Goal: Browse casually

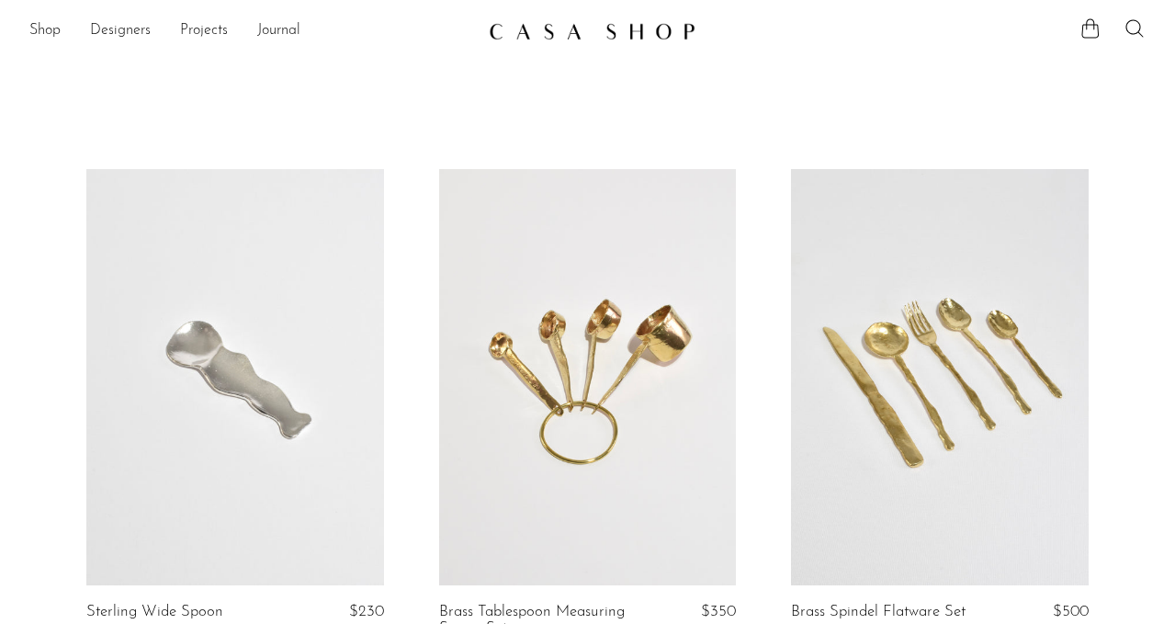
click at [567, 41] on link at bounding box center [588, 31] width 198 height 33
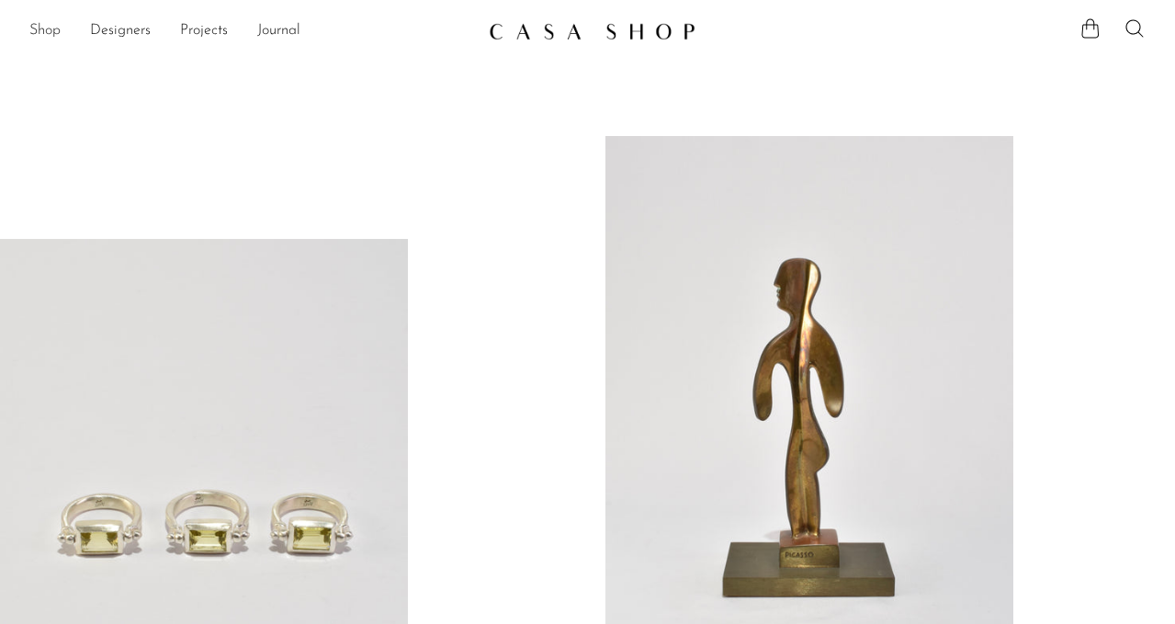
click at [59, 32] on link "Shop" at bounding box center [44, 31] width 31 height 24
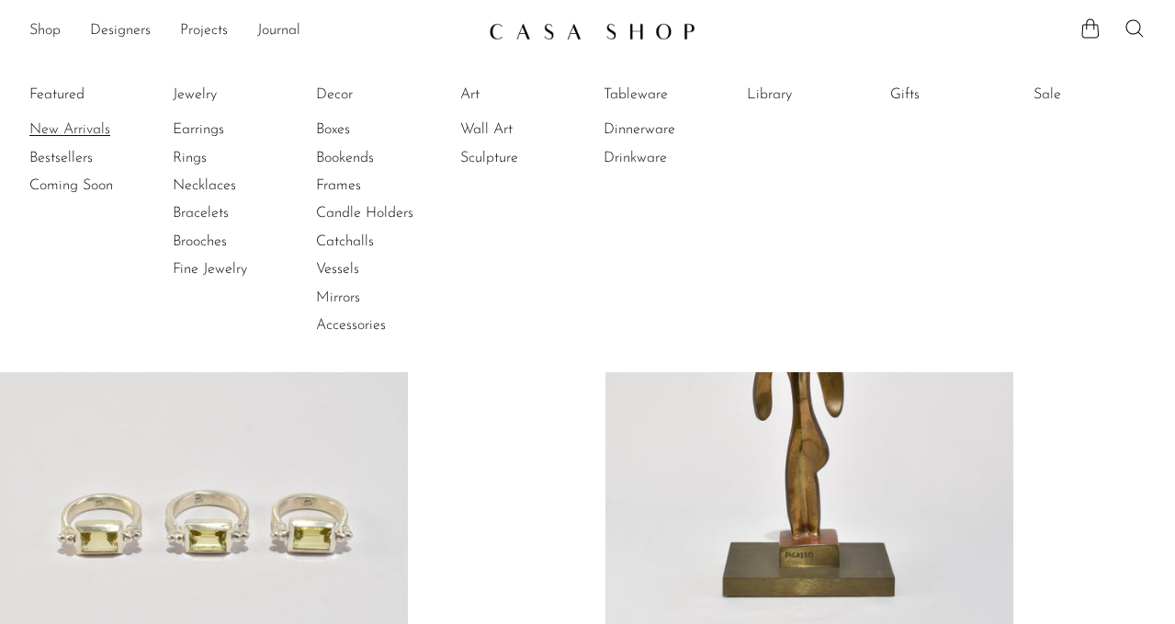
click at [70, 138] on link "New Arrivals" at bounding box center [98, 129] width 138 height 20
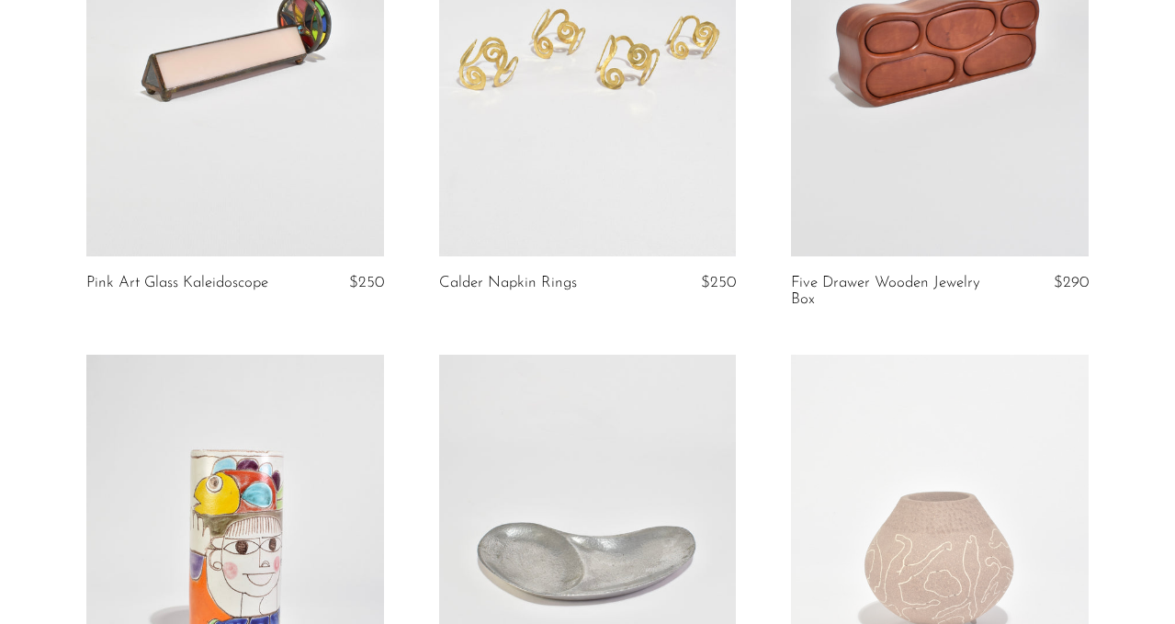
scroll to position [2352, 0]
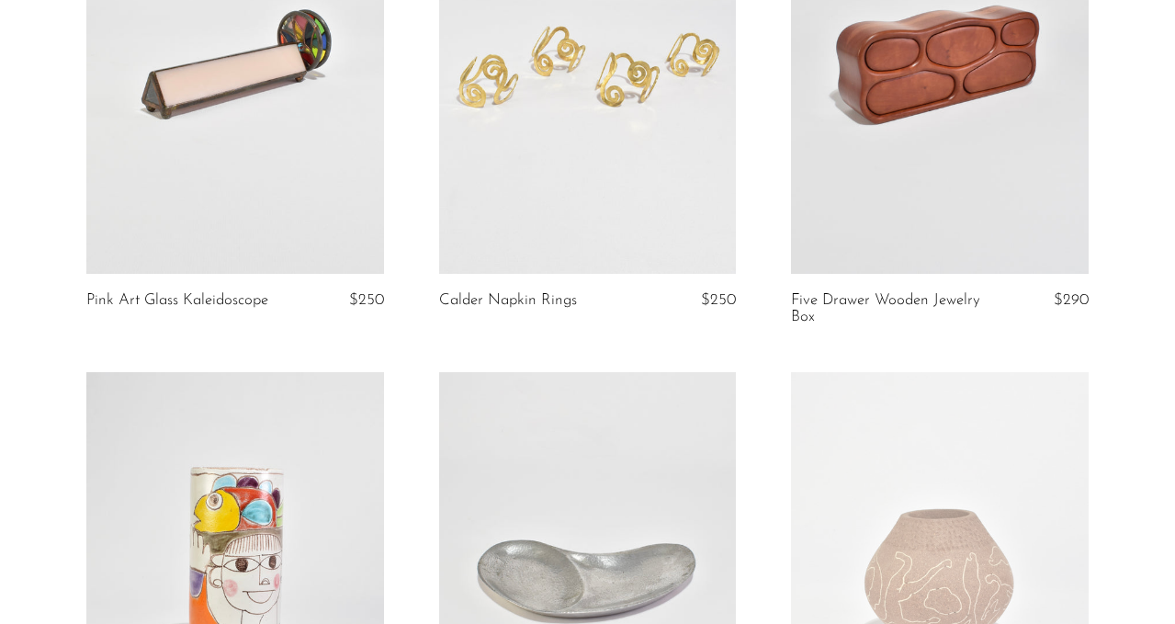
click at [218, 242] on link at bounding box center [235, 65] width 298 height 416
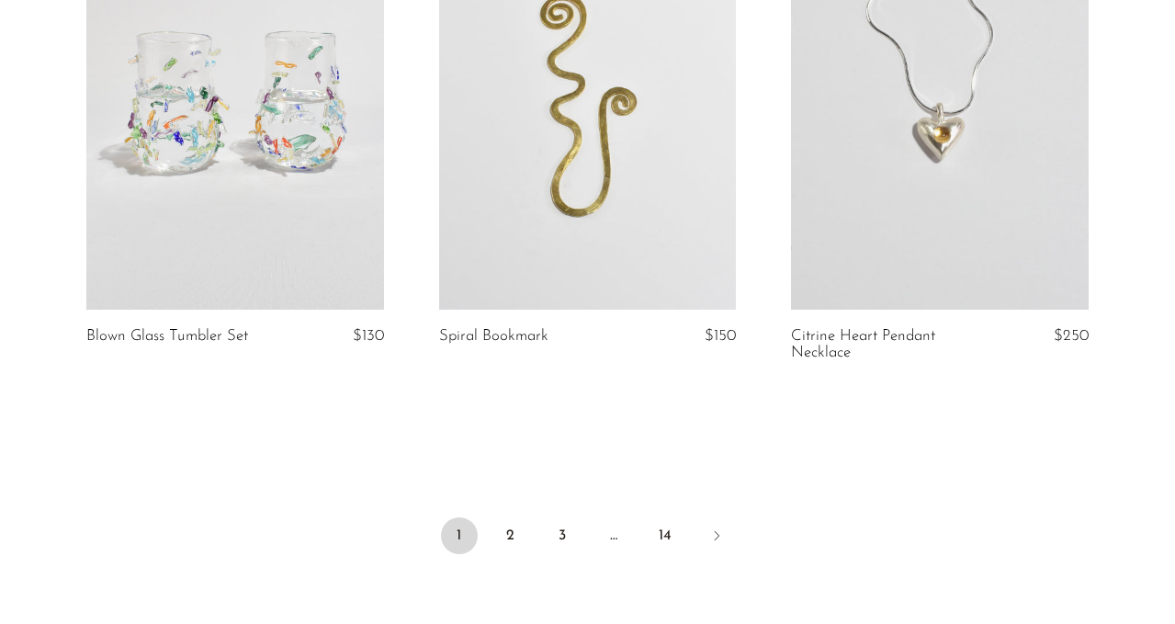
scroll to position [5884, 0]
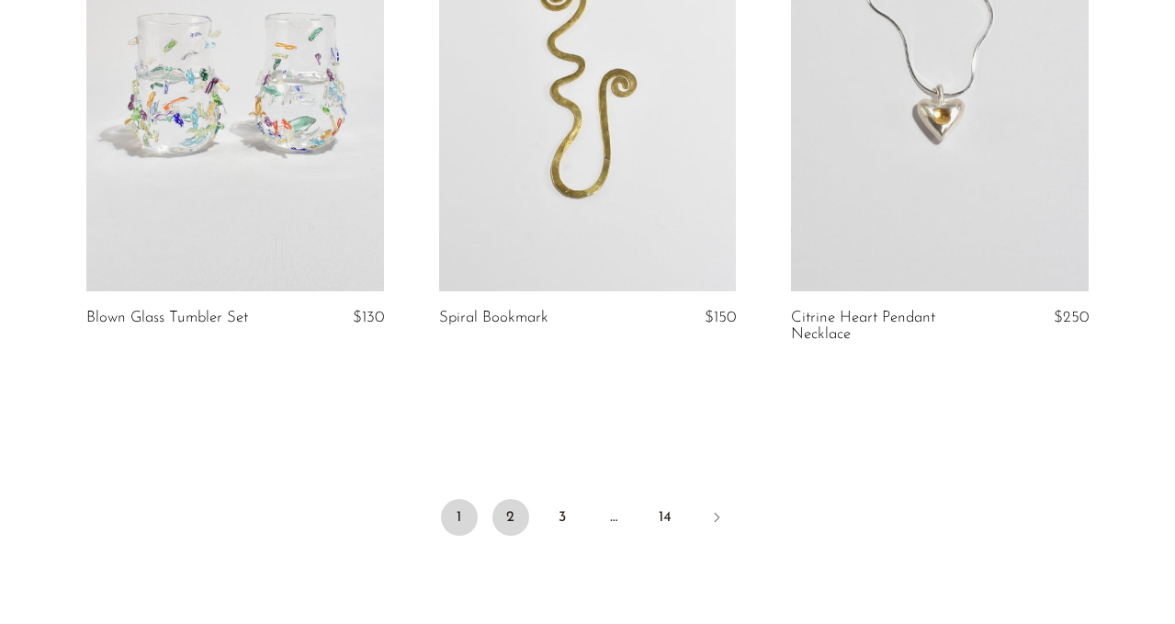
click at [520, 512] on link "2" at bounding box center [510, 517] width 37 height 37
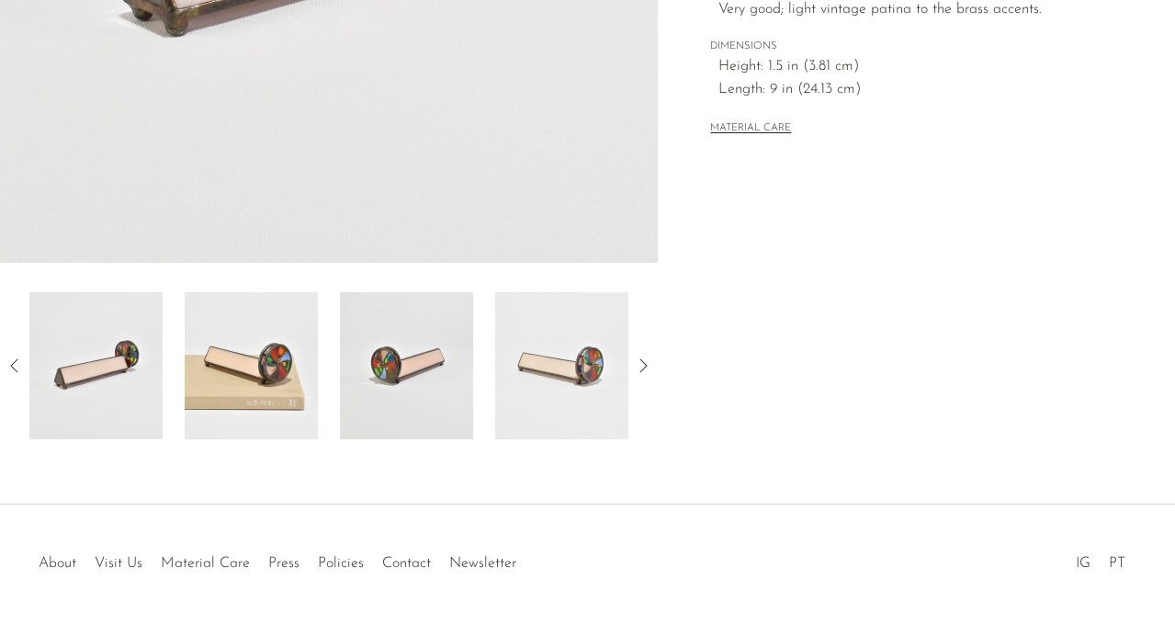
scroll to position [572, 0]
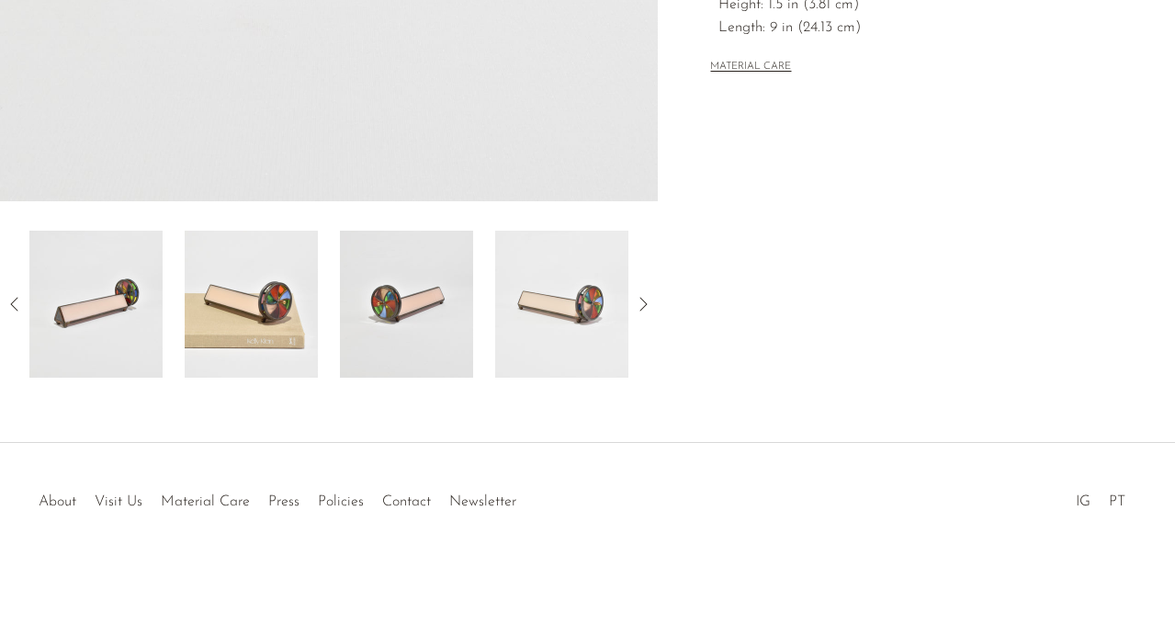
click at [638, 305] on icon at bounding box center [643, 304] width 22 height 22
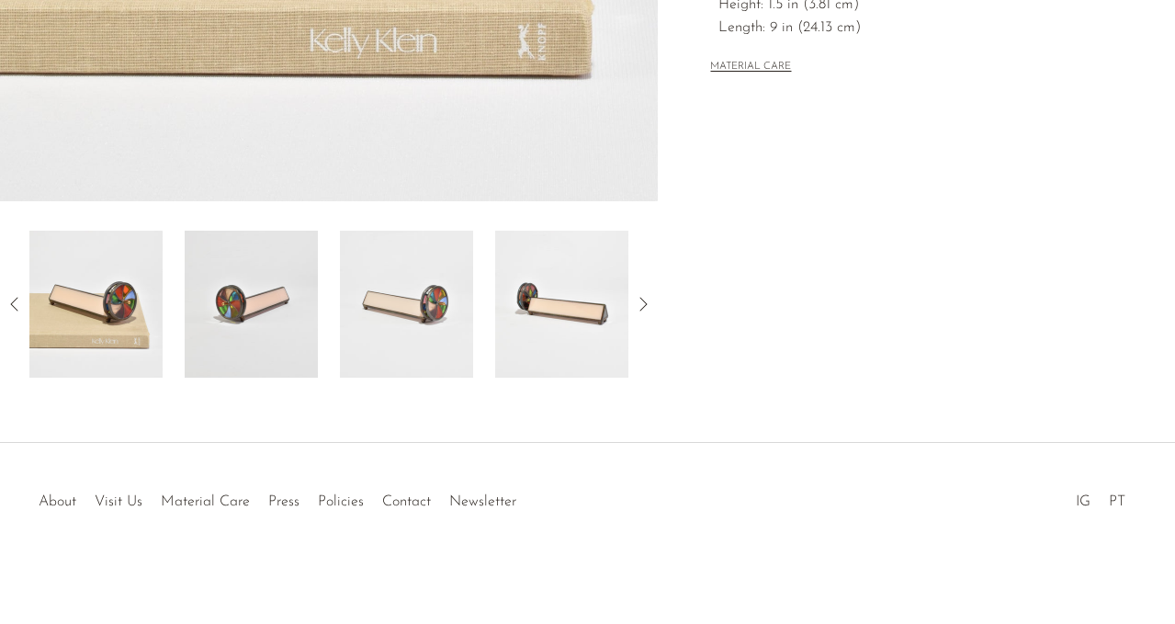
click at [638, 305] on icon at bounding box center [643, 304] width 22 height 22
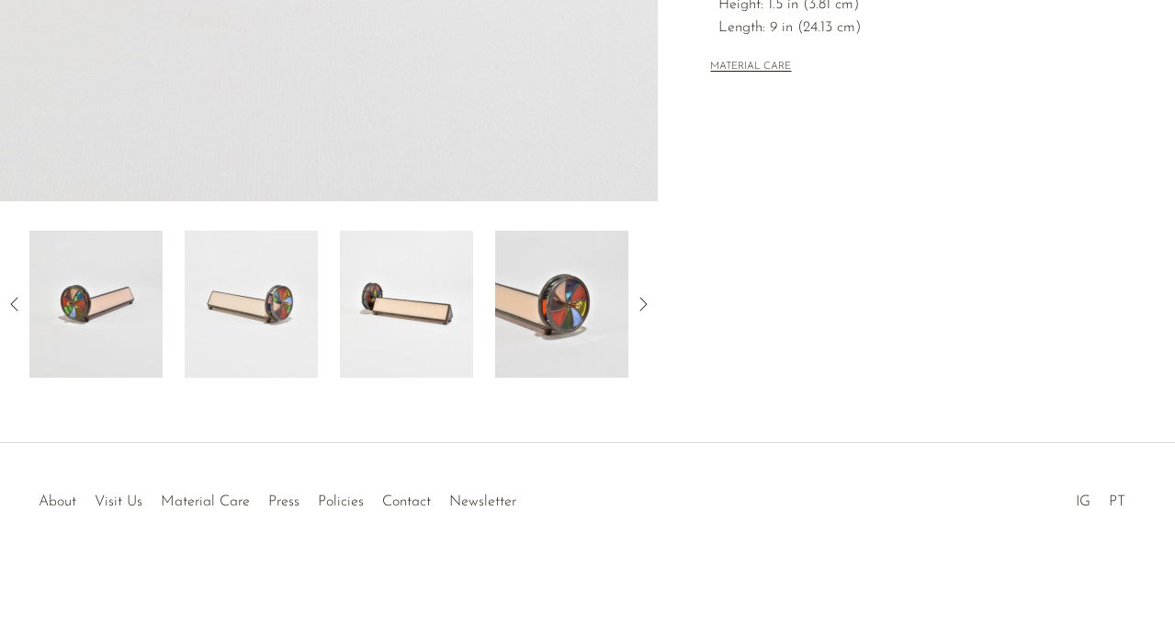
click at [638, 305] on icon at bounding box center [643, 304] width 22 height 22
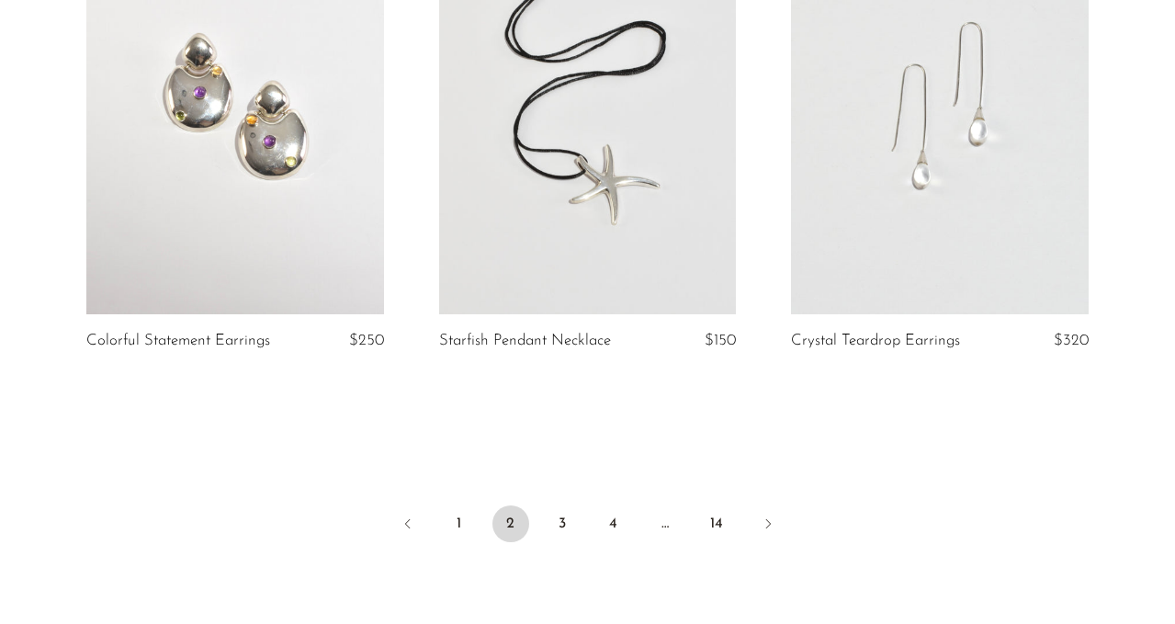
scroll to position [5795, 0]
click at [563, 527] on link "3" at bounding box center [562, 521] width 37 height 37
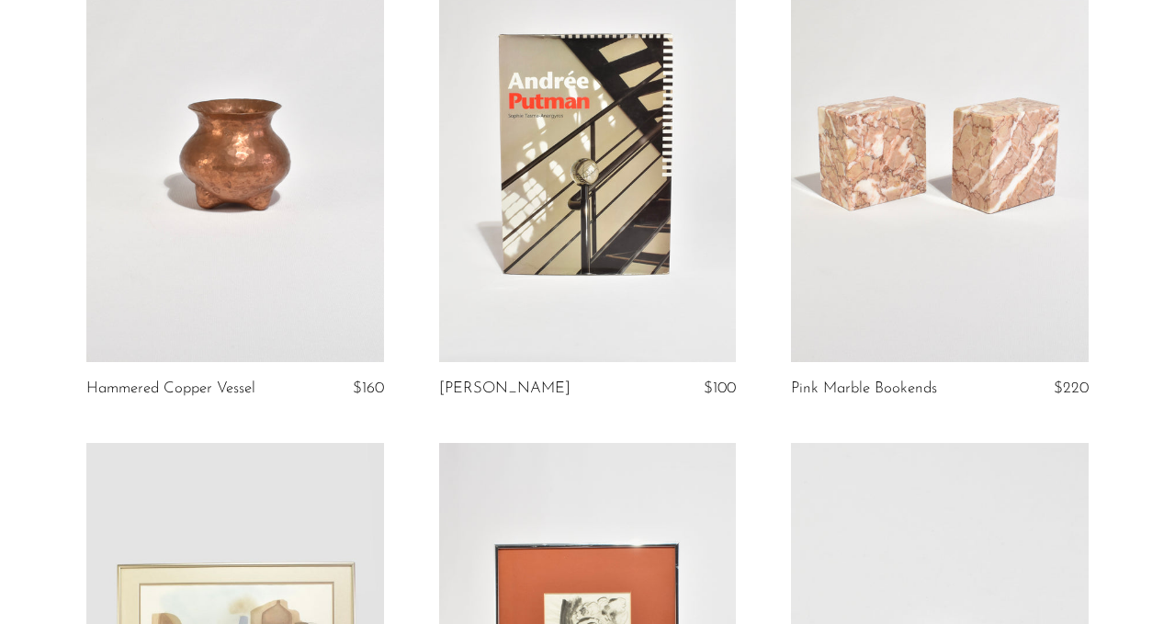
scroll to position [2229, 0]
click at [512, 211] on link at bounding box center [588, 155] width 298 height 416
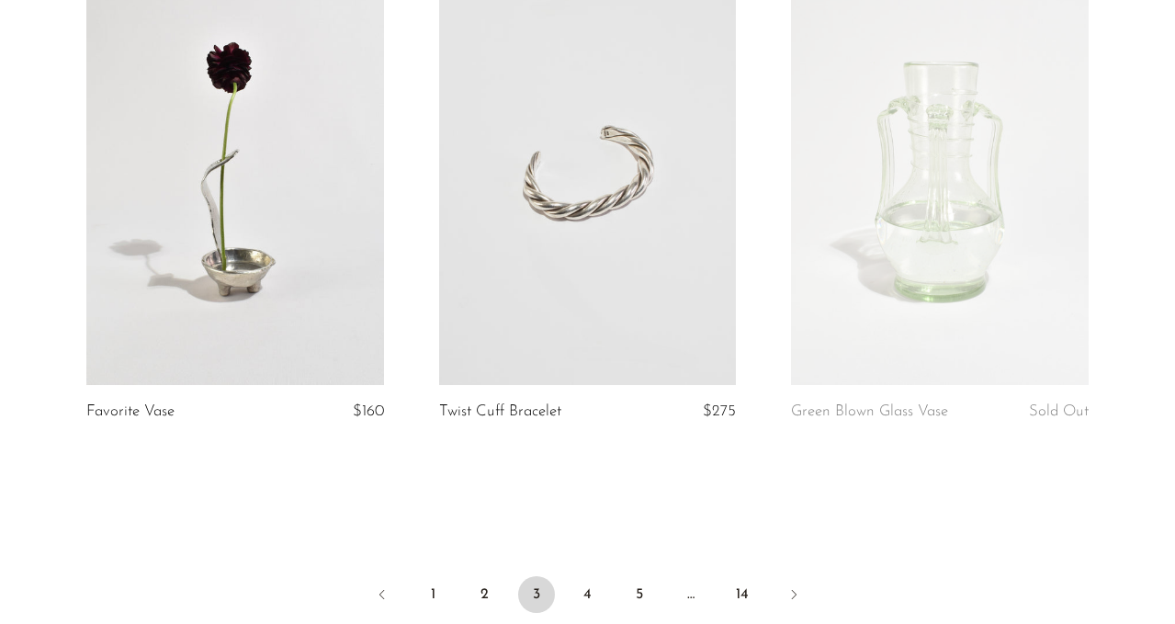
scroll to position [5729, 0]
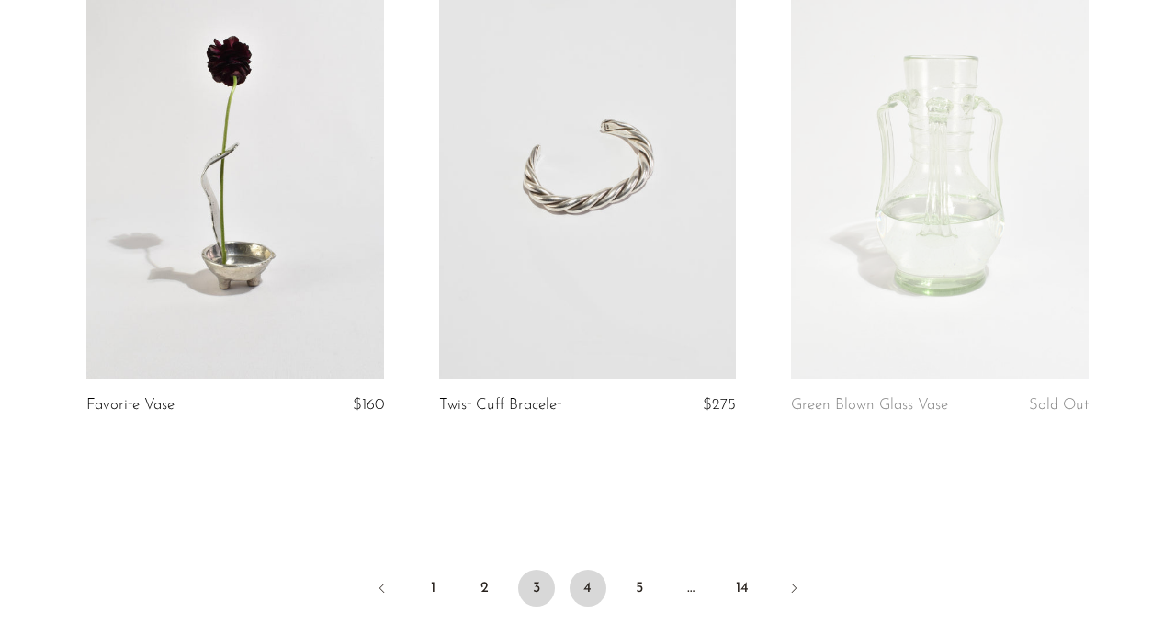
click at [583, 594] on link "4" at bounding box center [587, 587] width 37 height 37
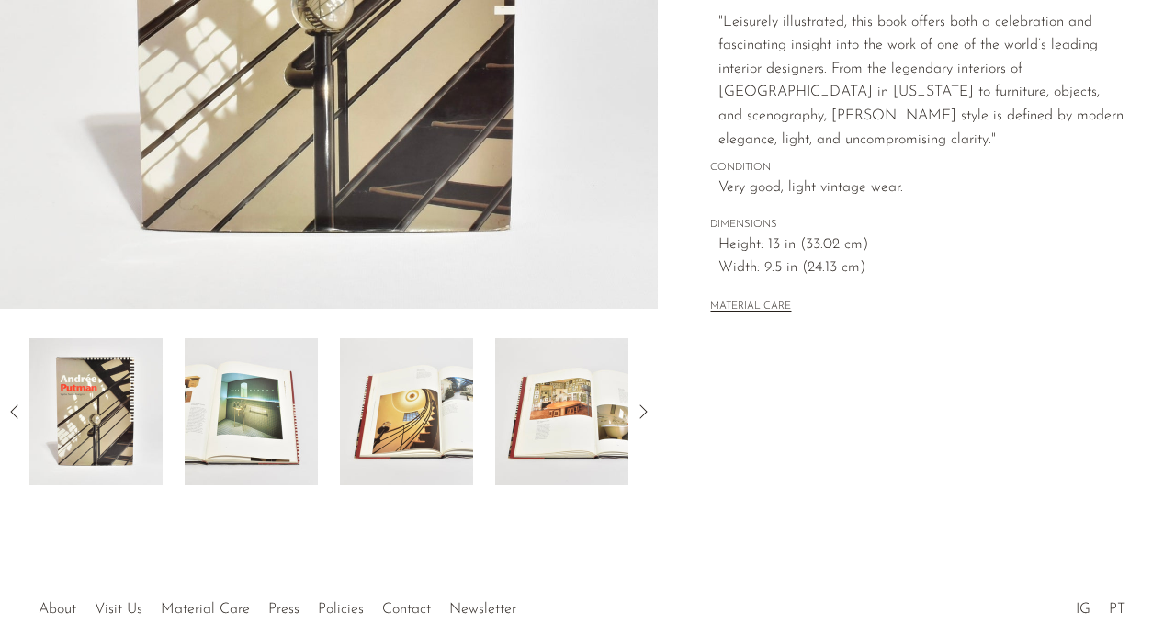
scroll to position [487, 0]
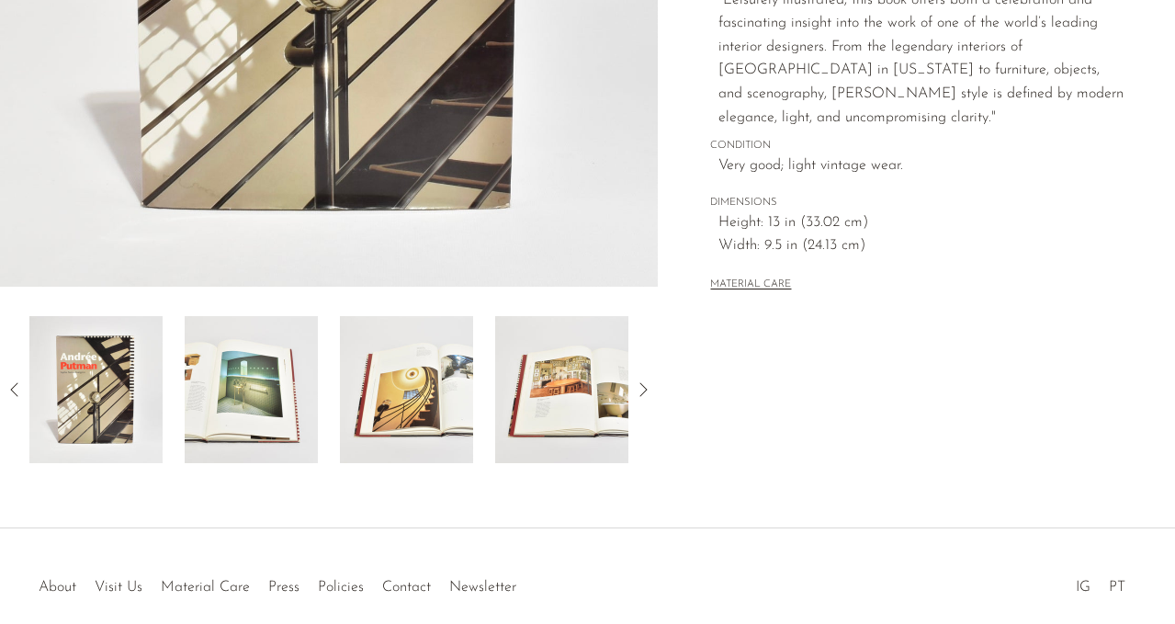
click at [542, 353] on img at bounding box center [561, 389] width 133 height 147
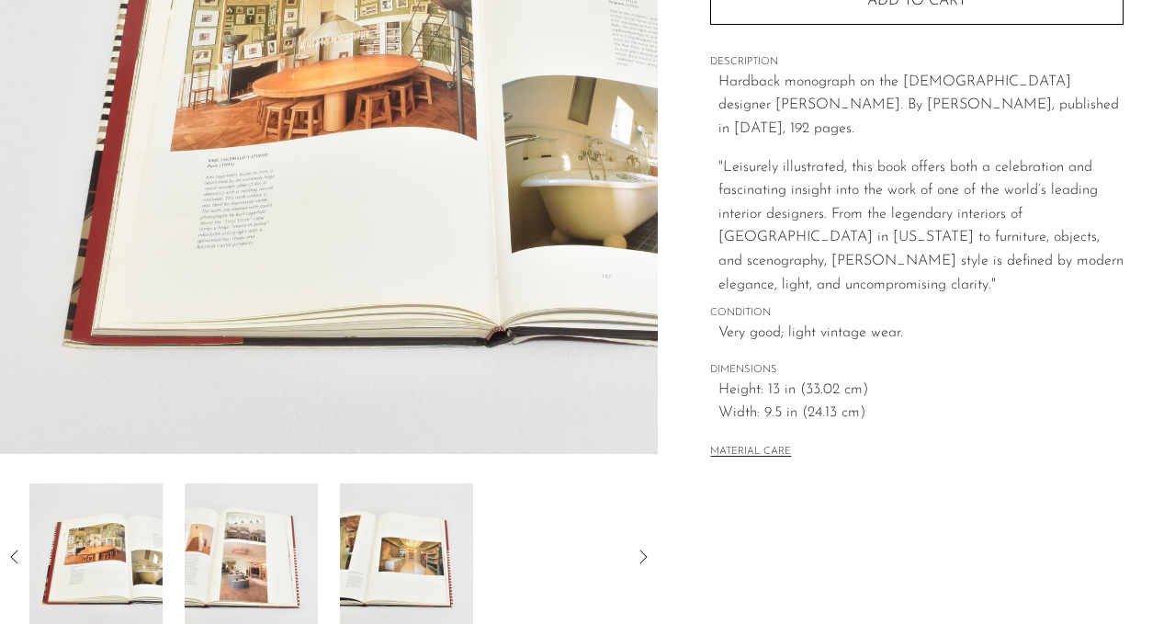
scroll to position [336, 0]
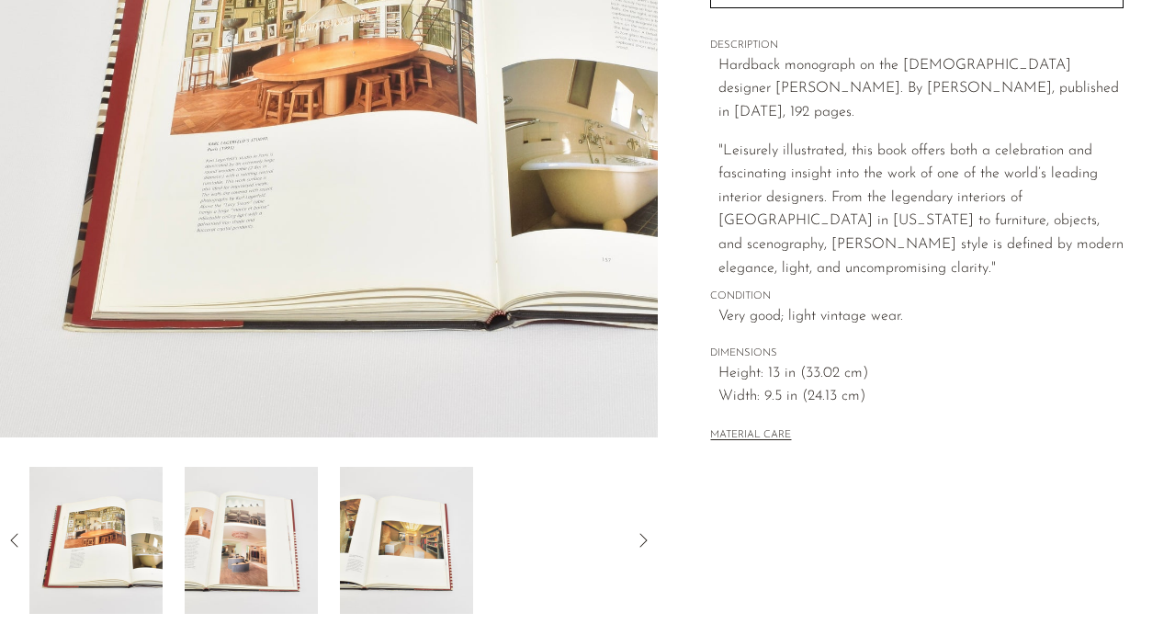
click at [439, 504] on img at bounding box center [406, 540] width 133 height 147
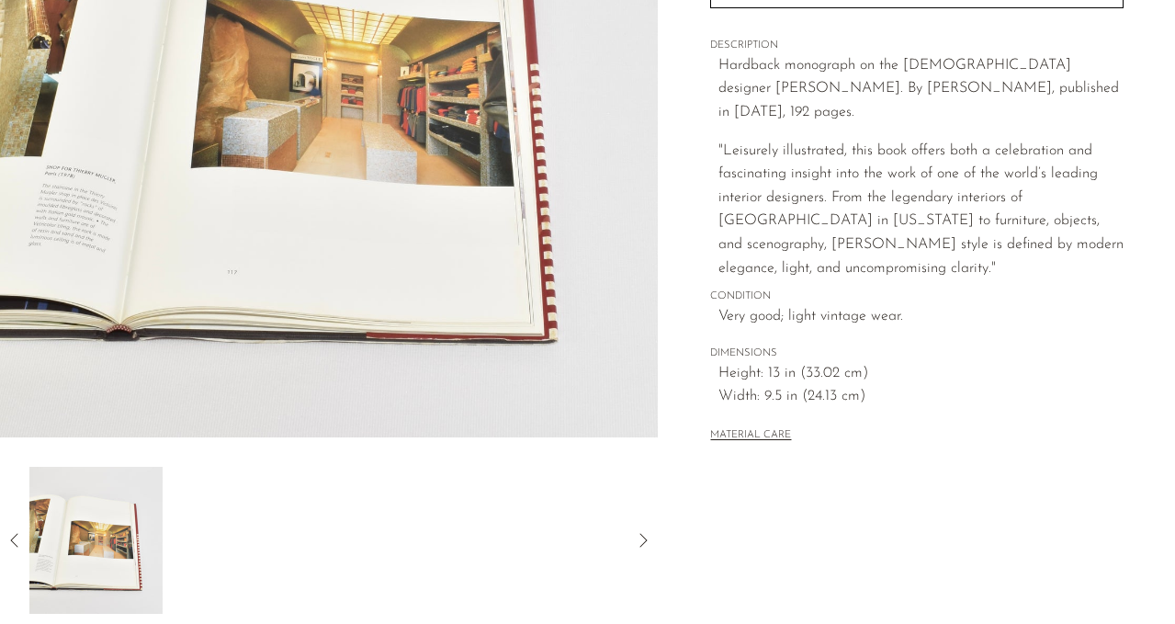
click at [446, 508] on div at bounding box center [328, 540] width 599 height 147
click at [648, 542] on icon at bounding box center [643, 540] width 22 height 22
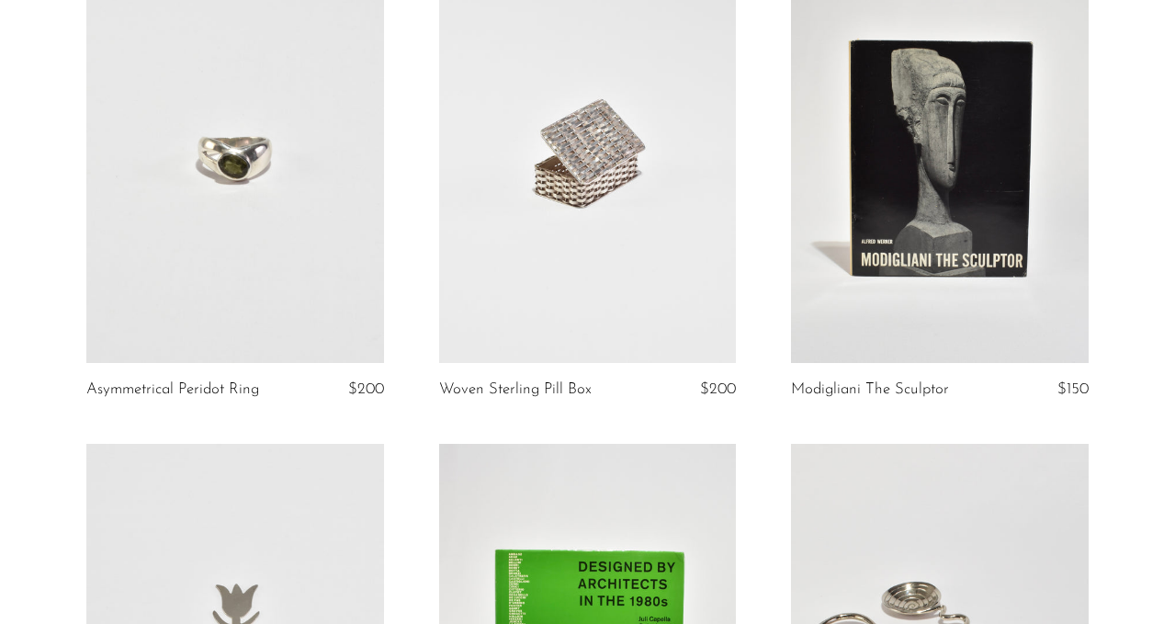
scroll to position [782, 0]
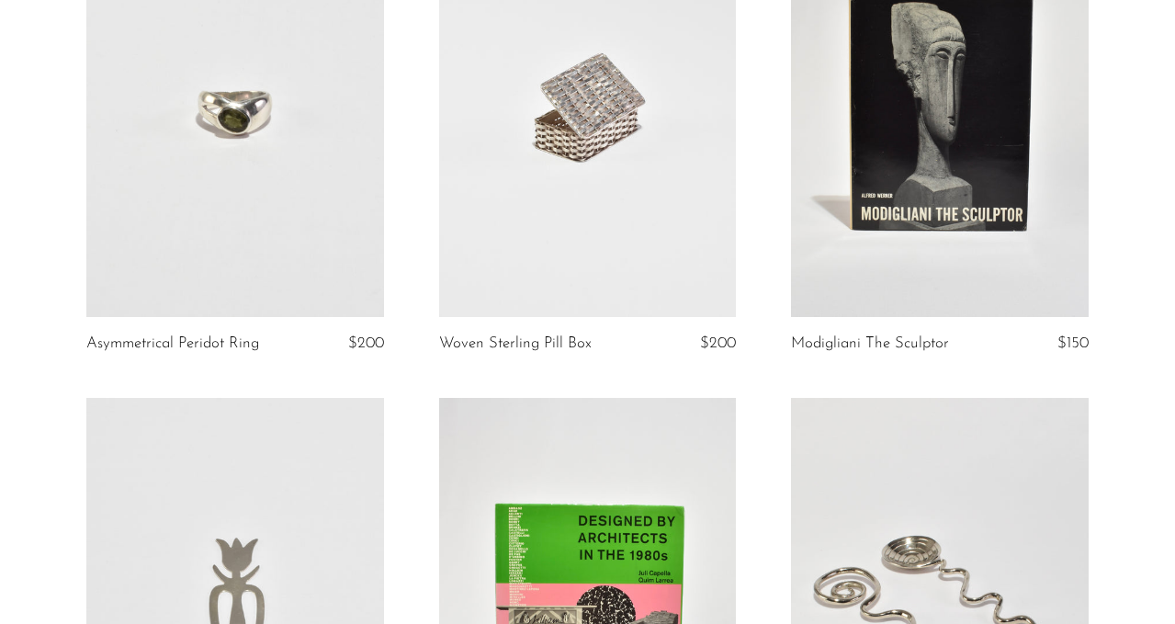
click at [592, 193] on link at bounding box center [588, 109] width 298 height 416
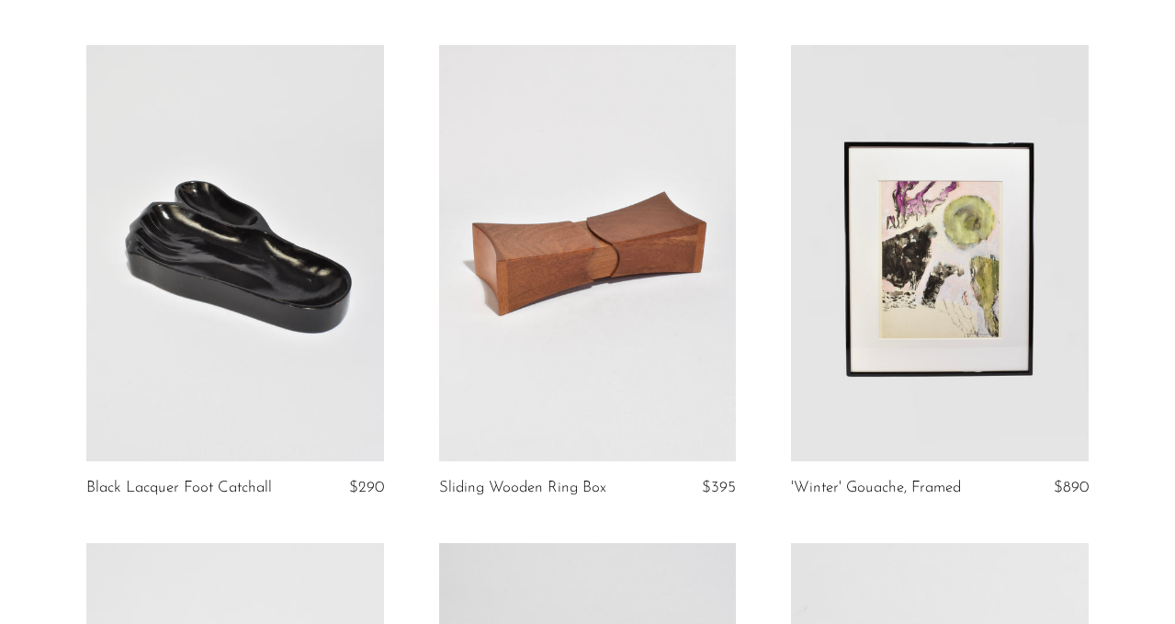
scroll to position [2163, 0]
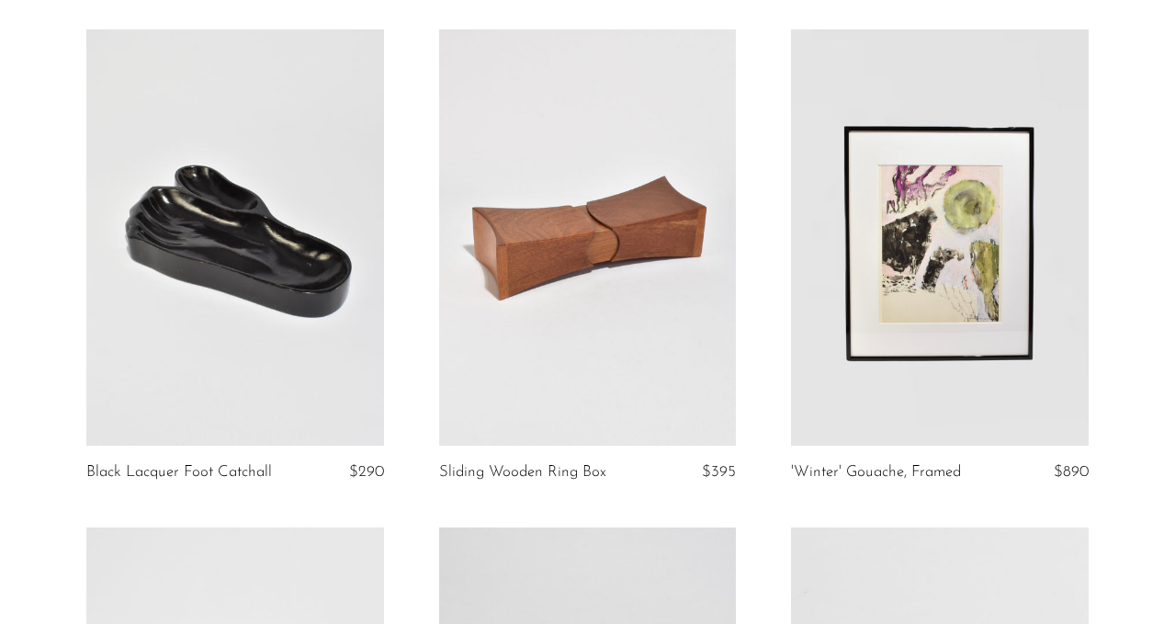
click at [654, 386] on link at bounding box center [588, 237] width 298 height 416
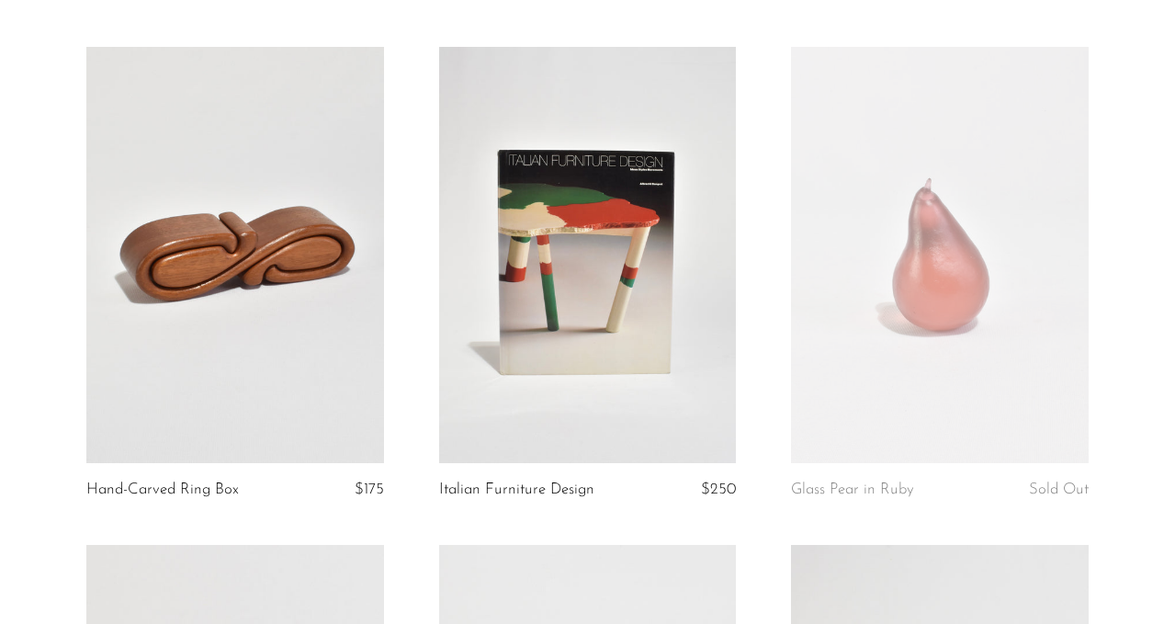
scroll to position [3716, 0]
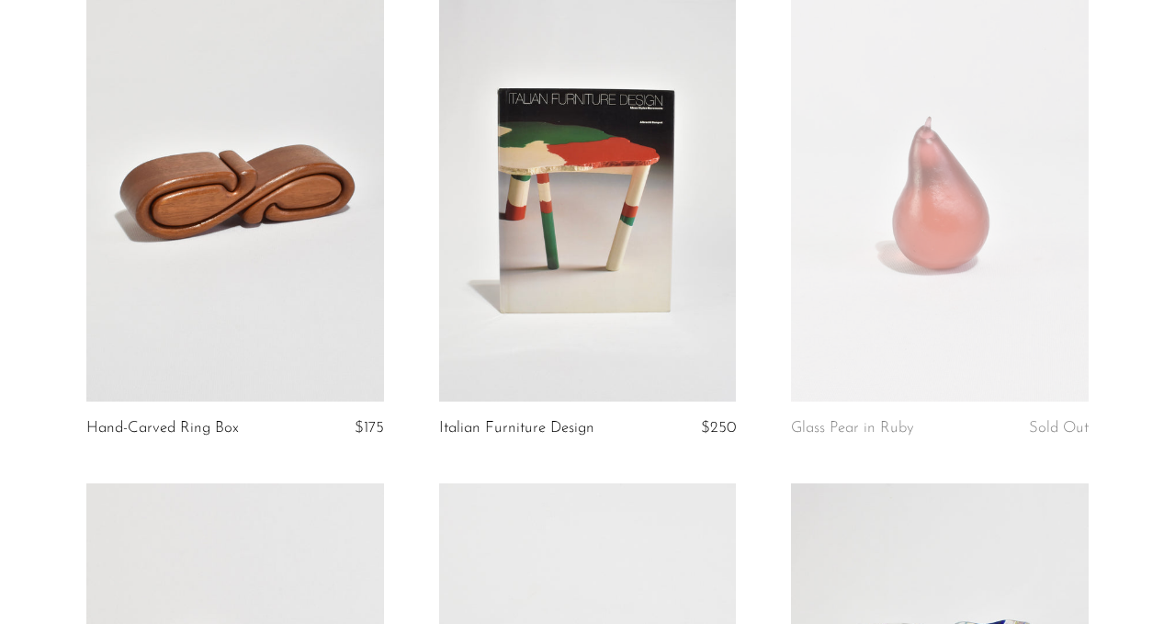
click at [311, 257] on link at bounding box center [235, 193] width 298 height 416
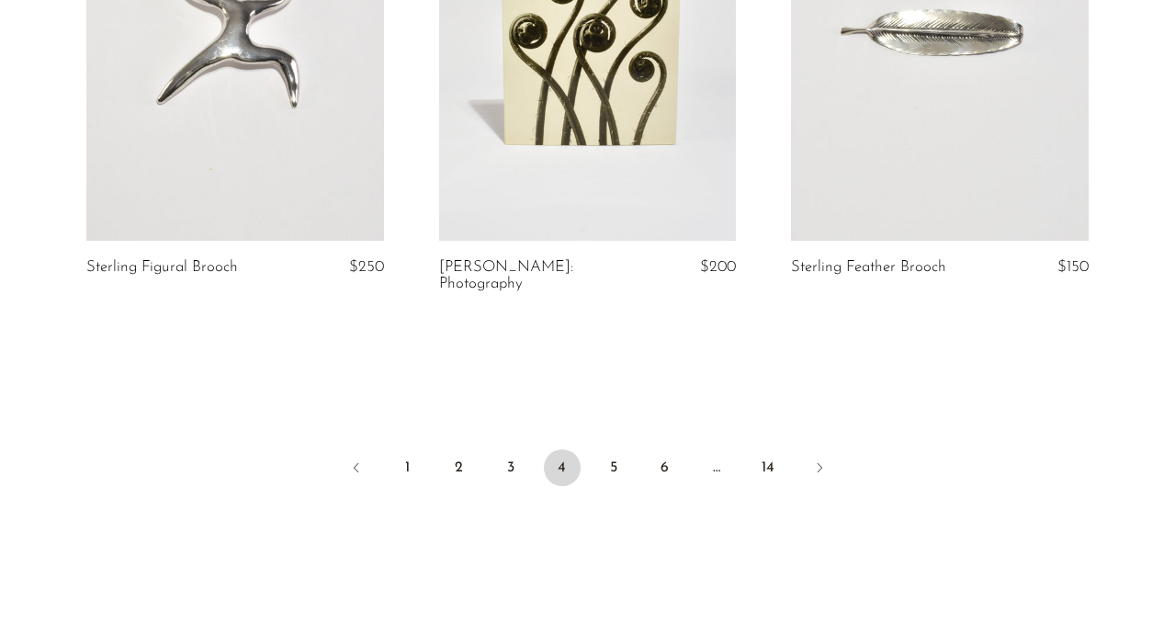
scroll to position [5812, 0]
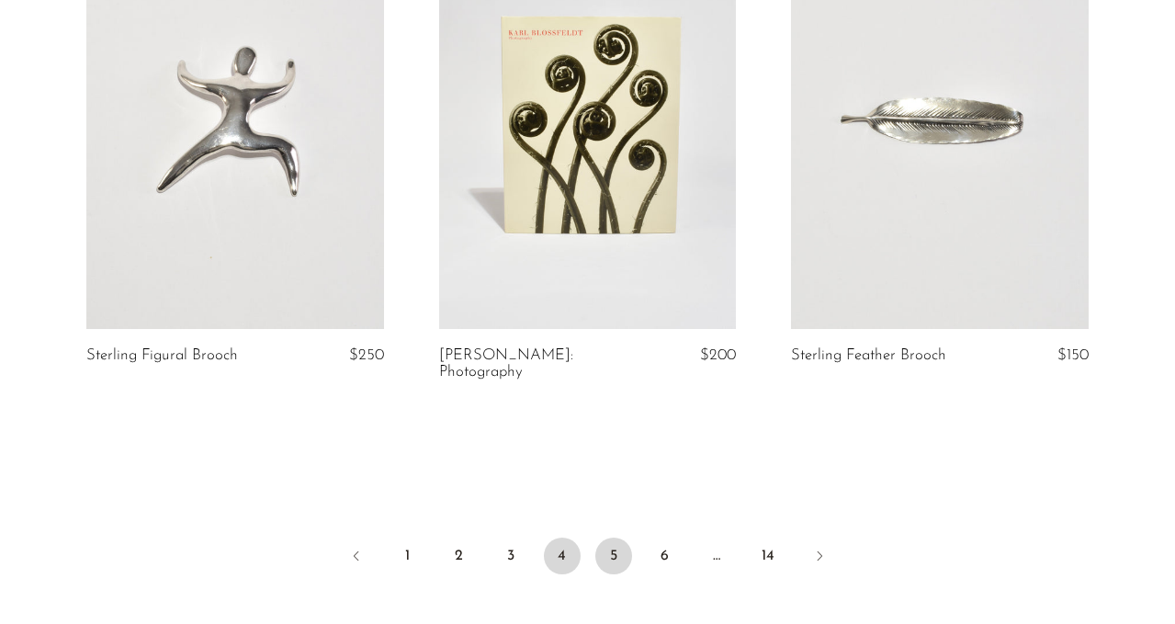
click at [618, 537] on link "5" at bounding box center [613, 555] width 37 height 37
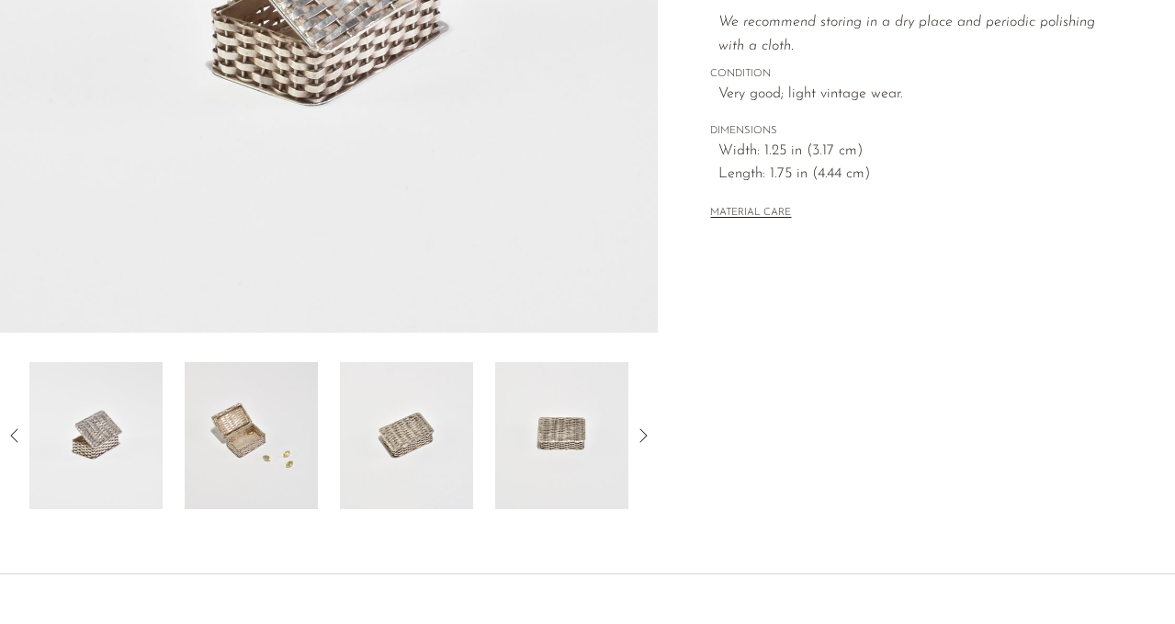
scroll to position [444, 0]
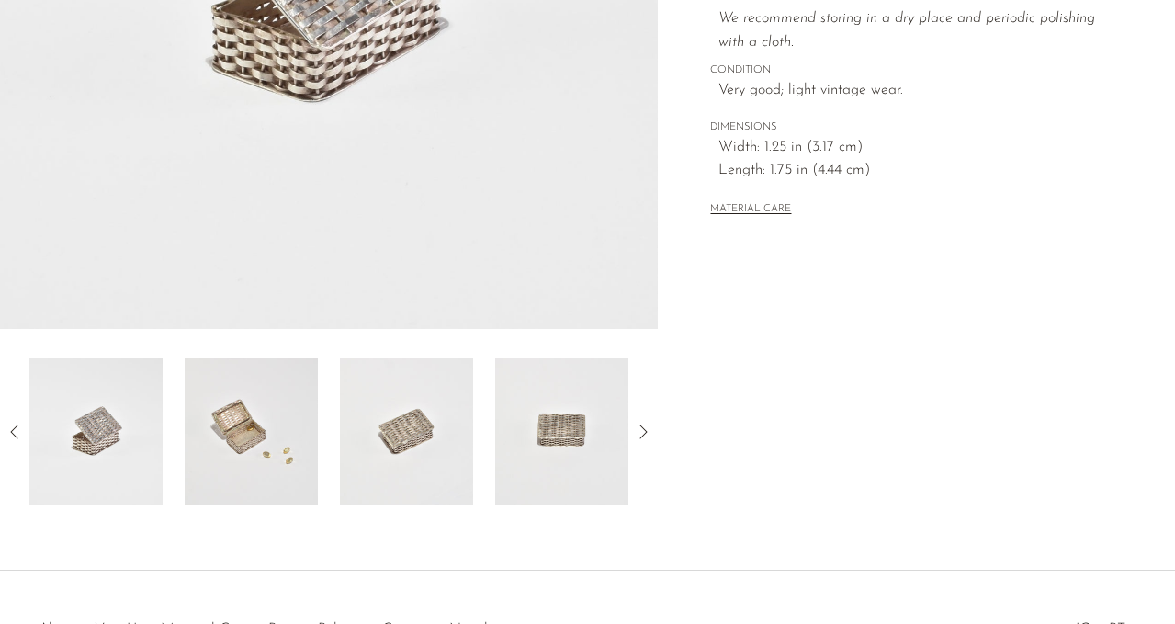
click at [646, 425] on icon at bounding box center [643, 432] width 22 height 22
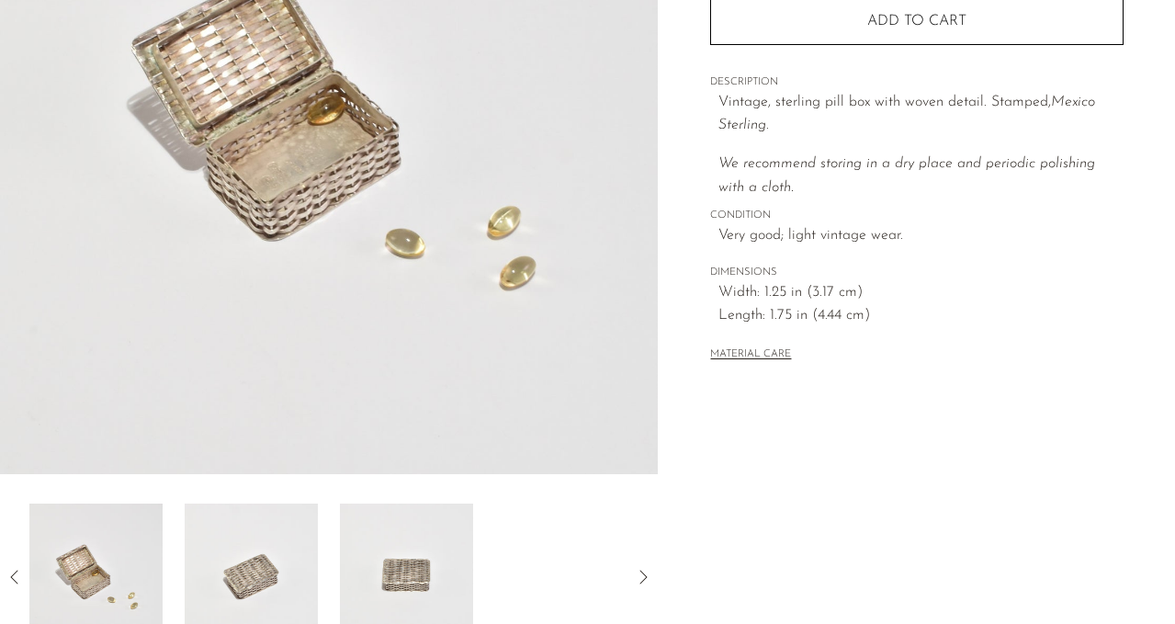
scroll to position [286, 0]
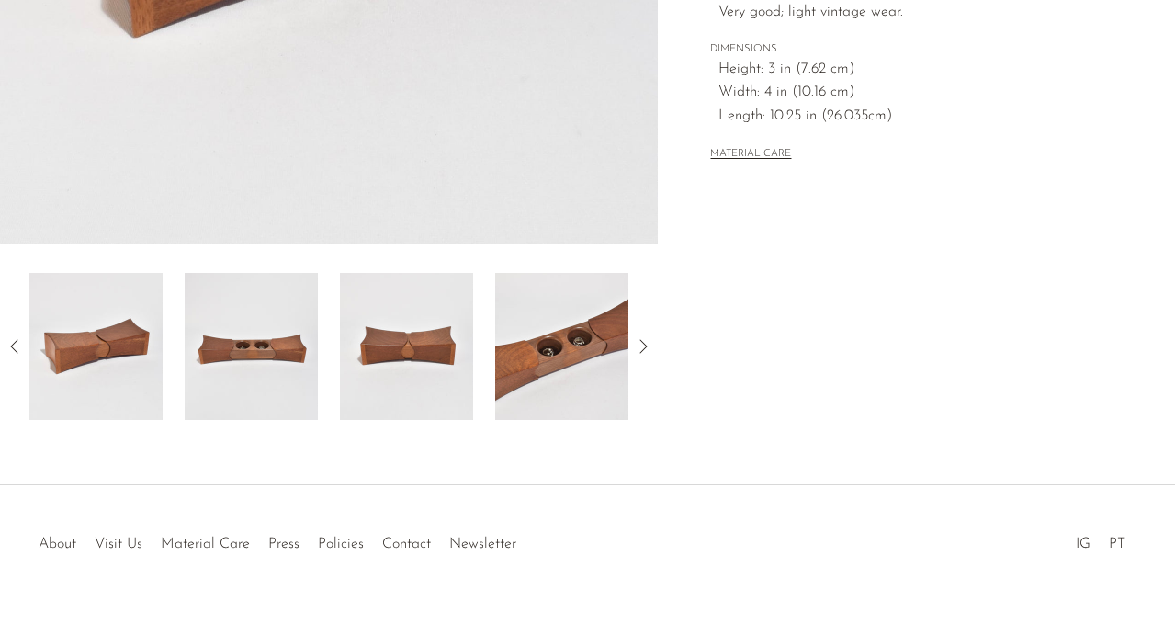
scroll to position [572, 0]
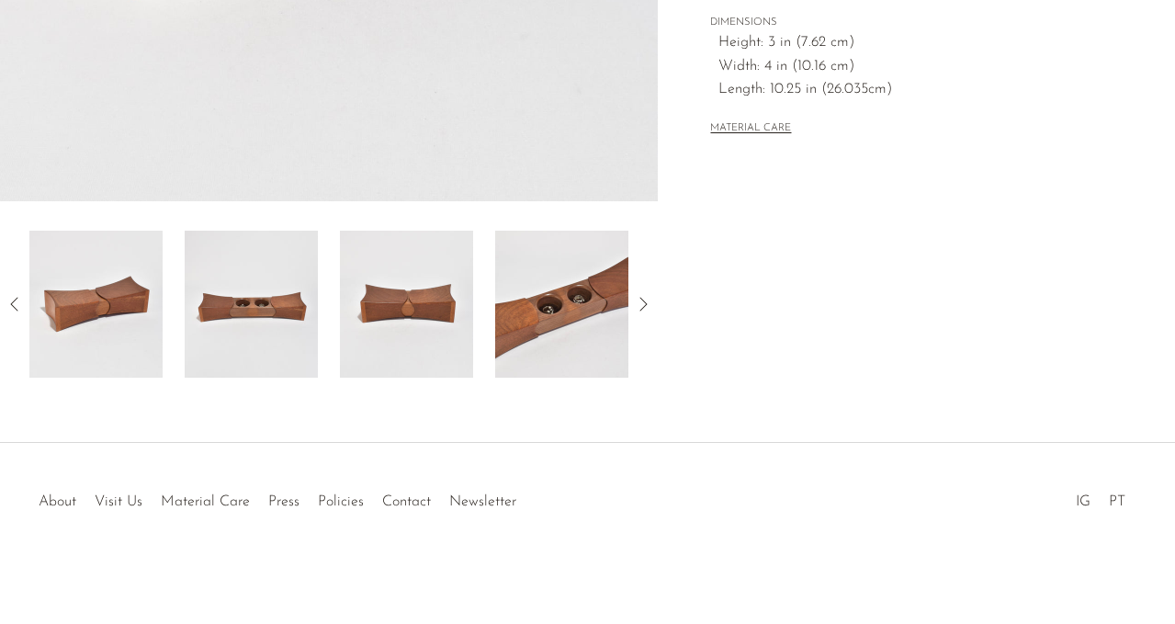
click at [543, 311] on img at bounding box center [561, 303] width 133 height 147
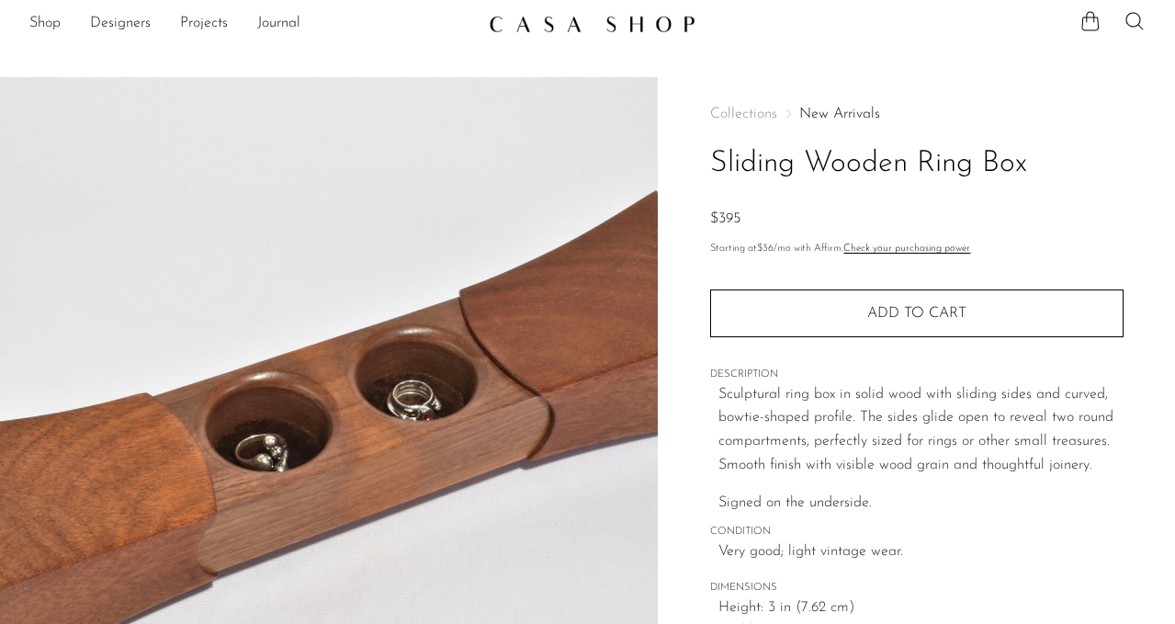
scroll to position [16, 0]
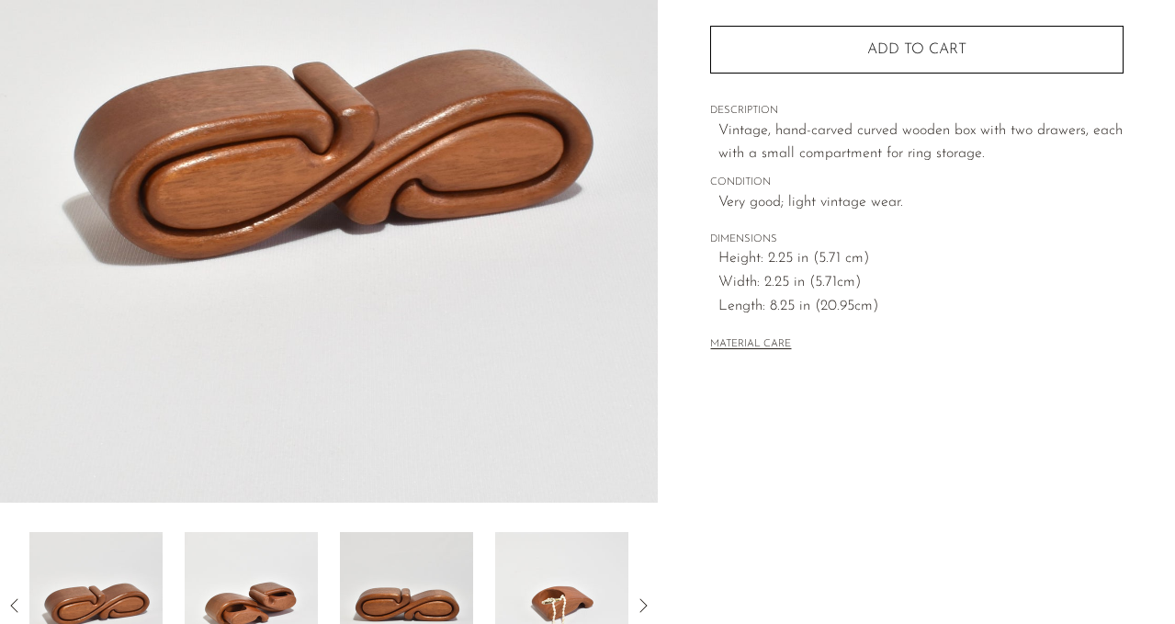
scroll to position [426, 0]
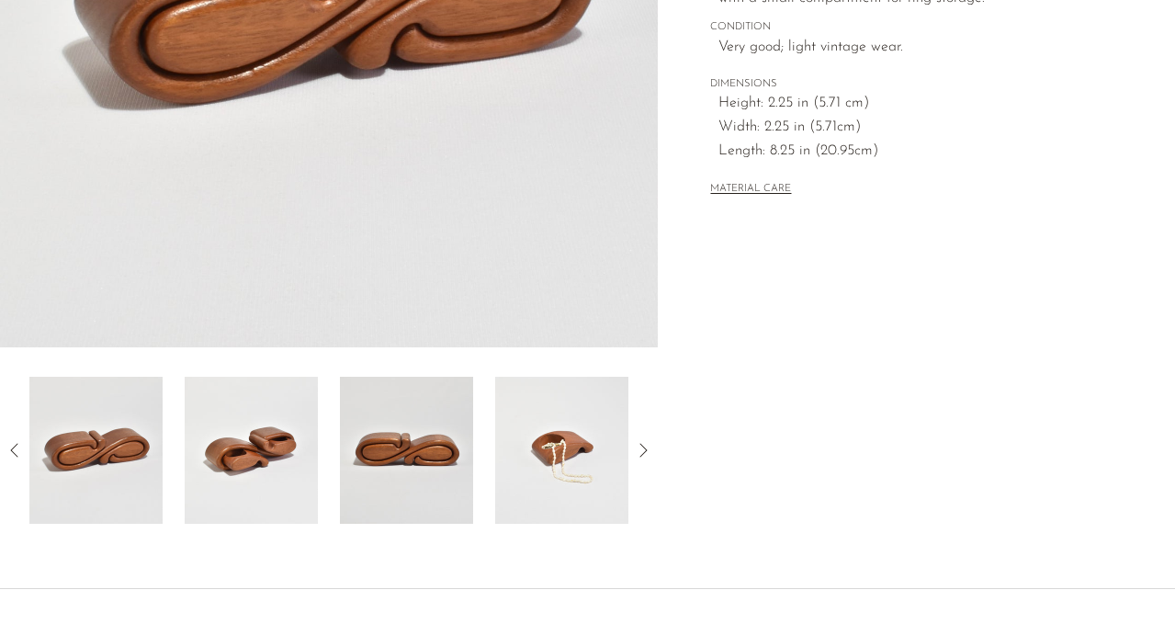
click at [643, 456] on icon at bounding box center [643, 450] width 22 height 22
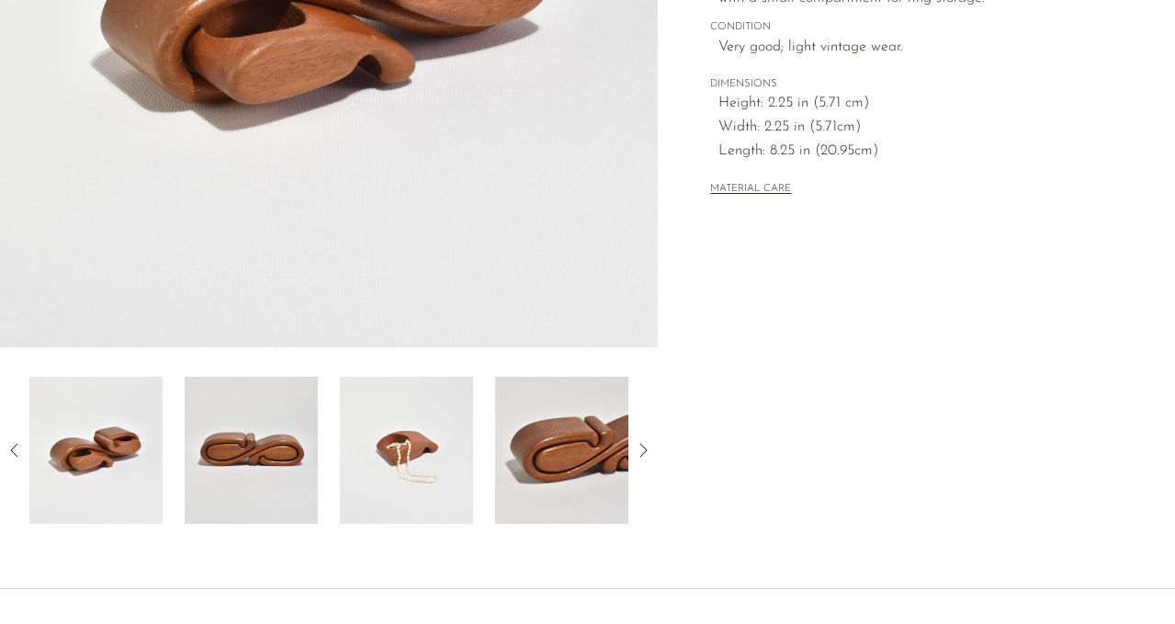
click at [427, 454] on img at bounding box center [406, 450] width 133 height 147
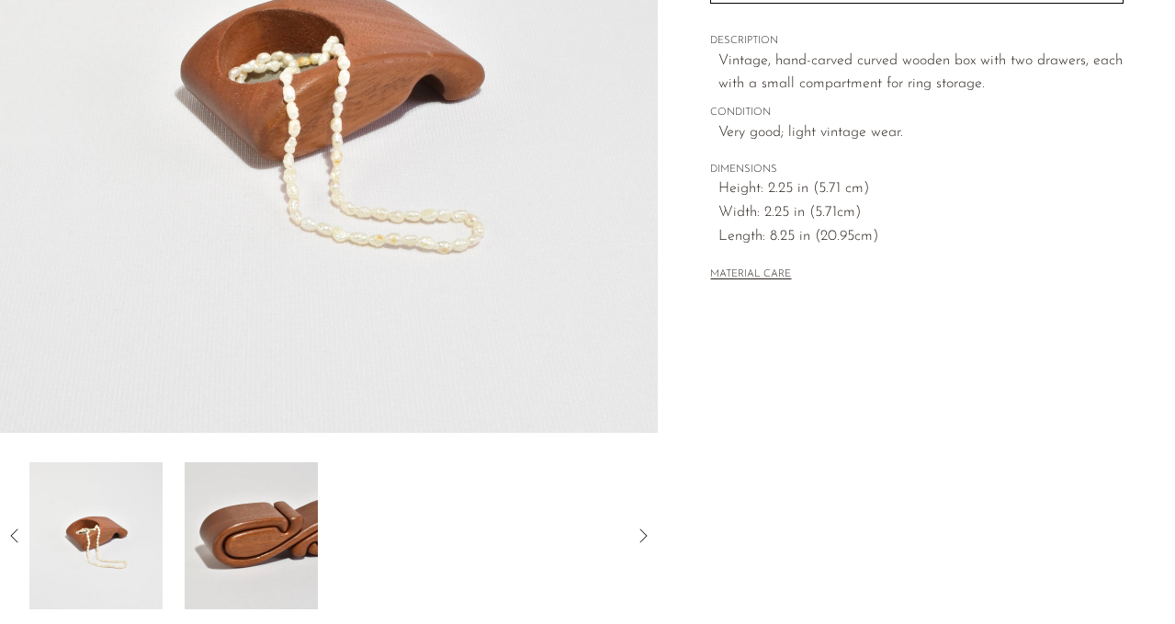
scroll to position [380, 0]
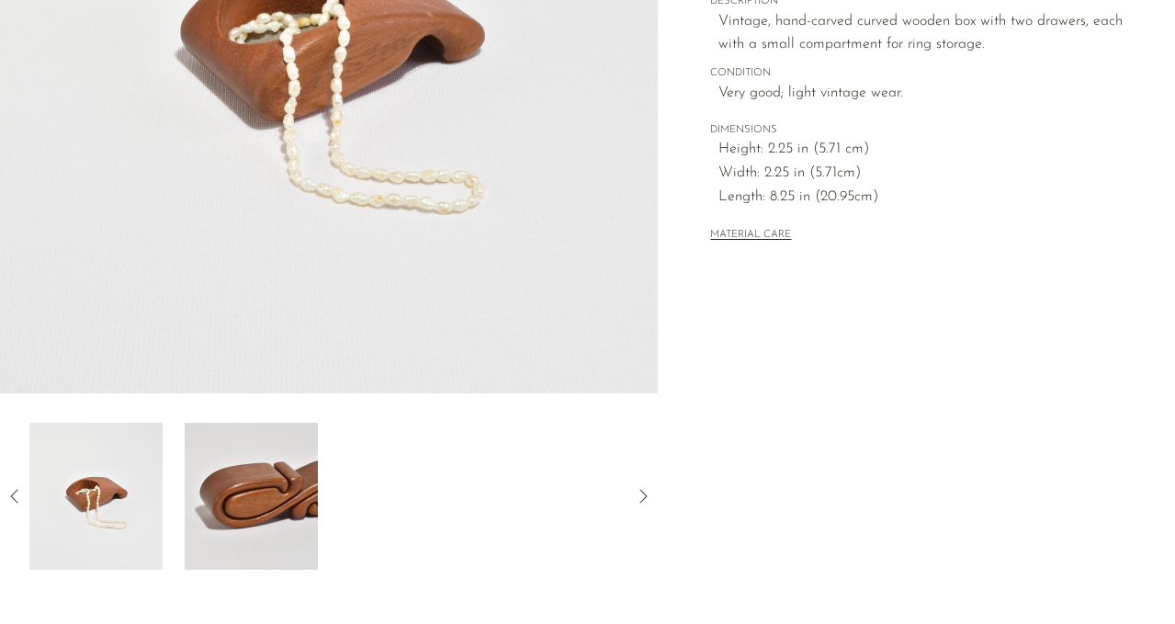
click at [277, 494] on img at bounding box center [251, 495] width 133 height 147
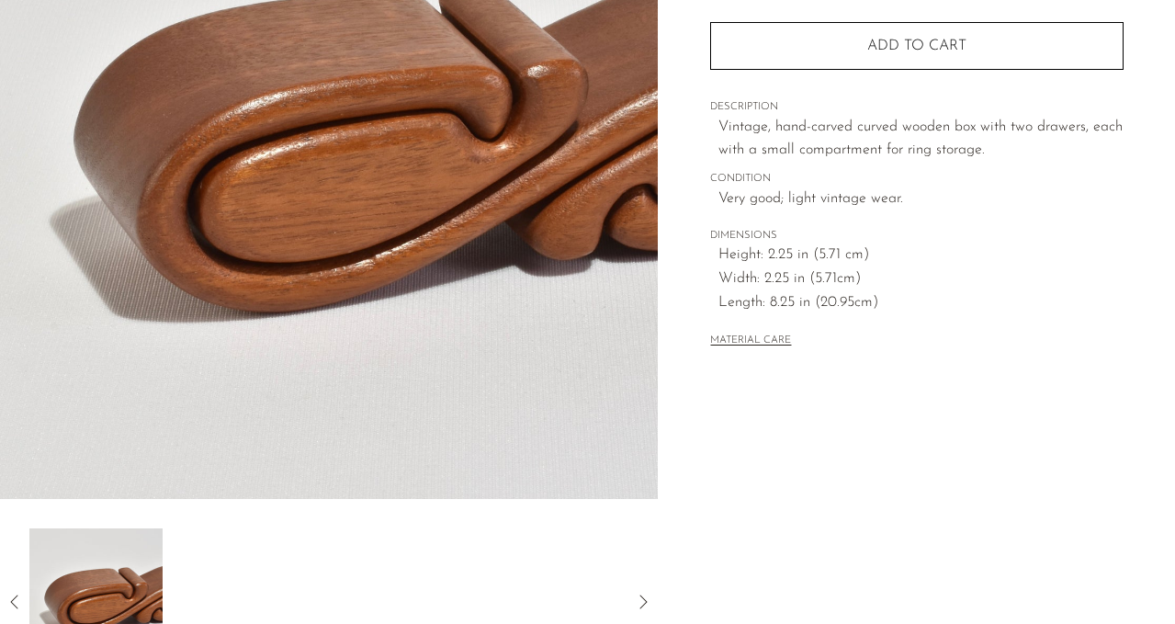
scroll to position [0, 0]
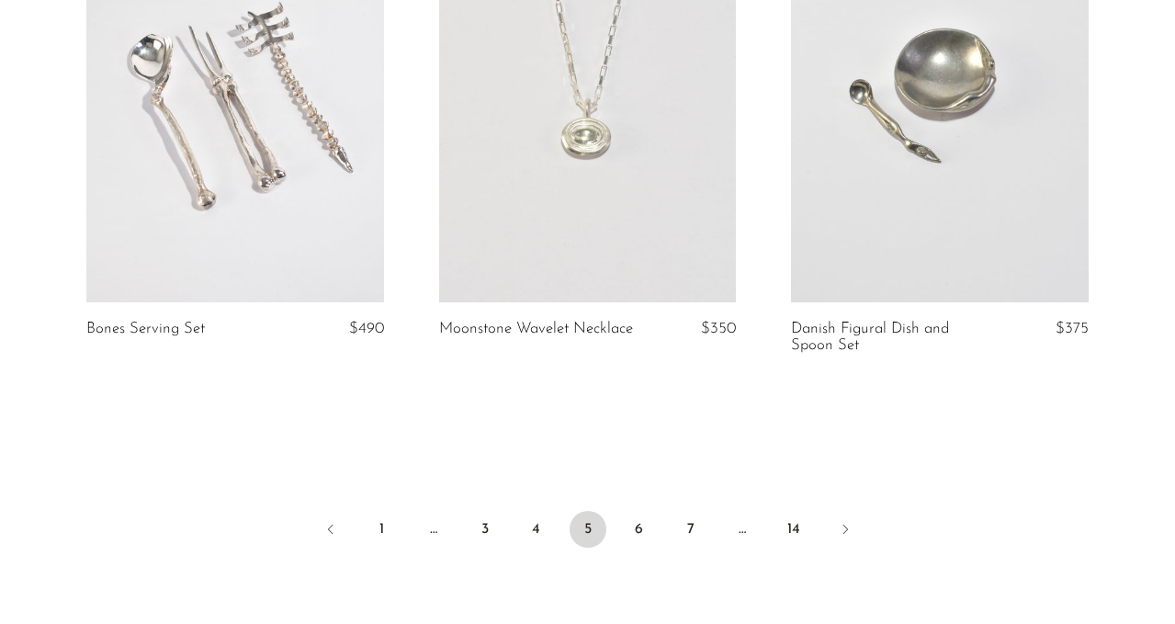
scroll to position [5892, 0]
click at [627, 508] on link "6" at bounding box center [639, 526] width 37 height 37
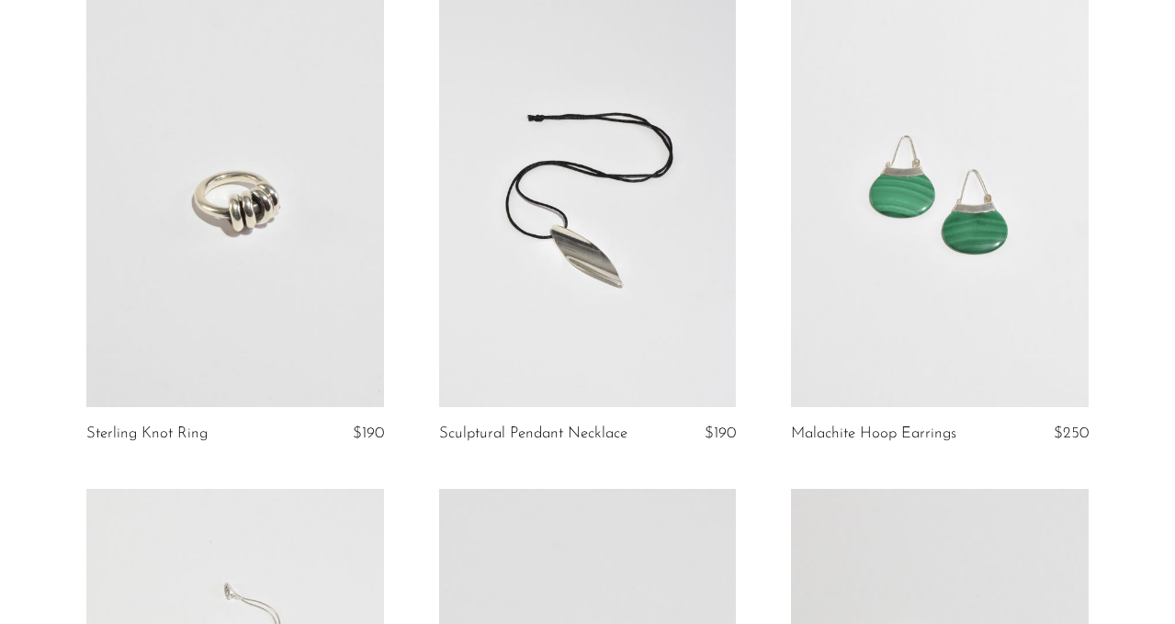
scroll to position [669, 0]
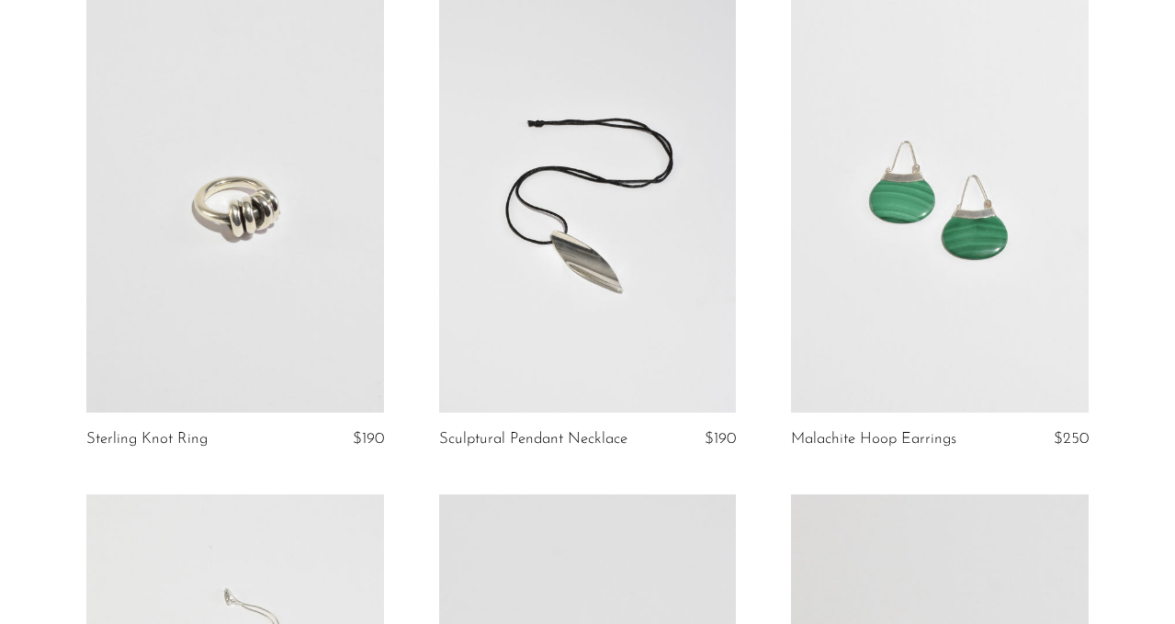
click at [554, 354] on link at bounding box center [588, 204] width 298 height 416
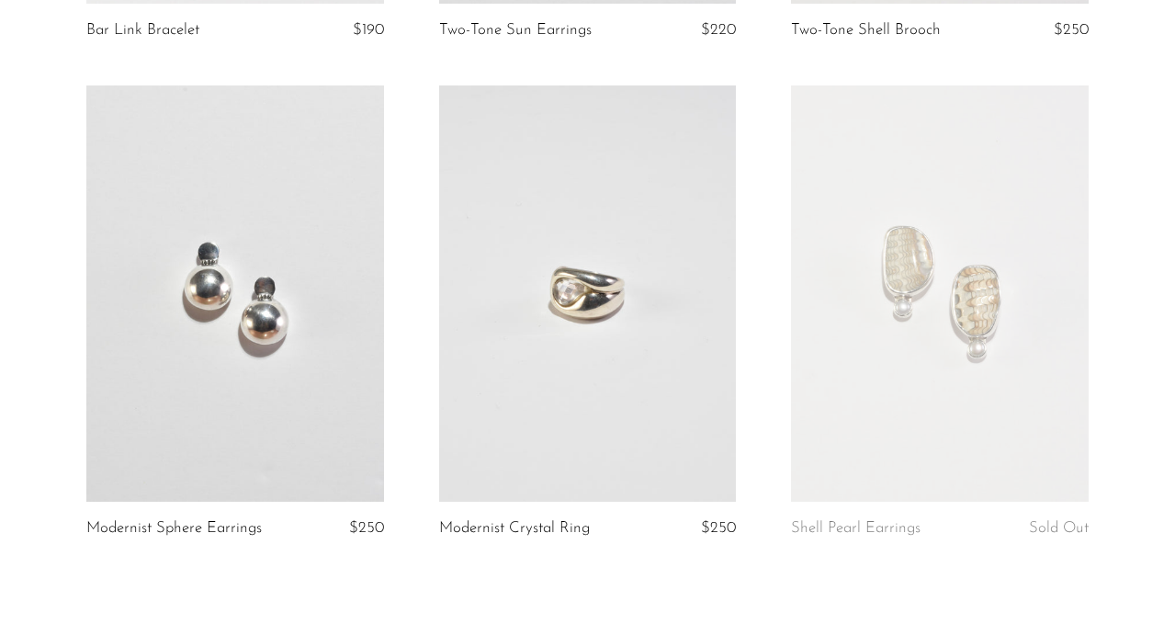
scroll to position [5960, 0]
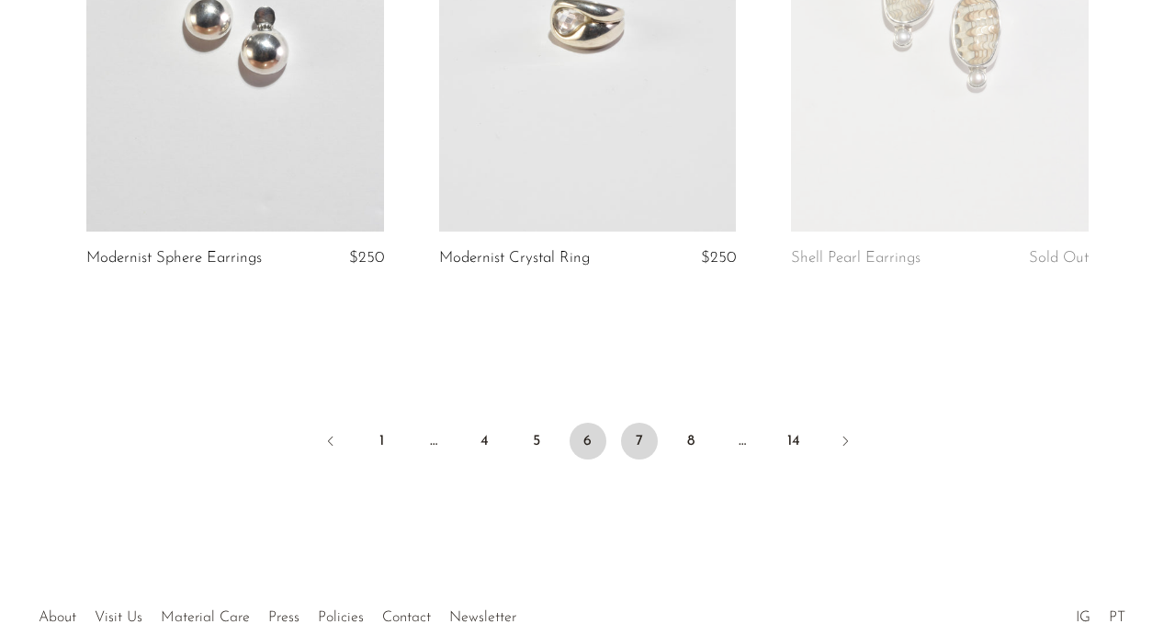
click at [631, 422] on link "7" at bounding box center [639, 440] width 37 height 37
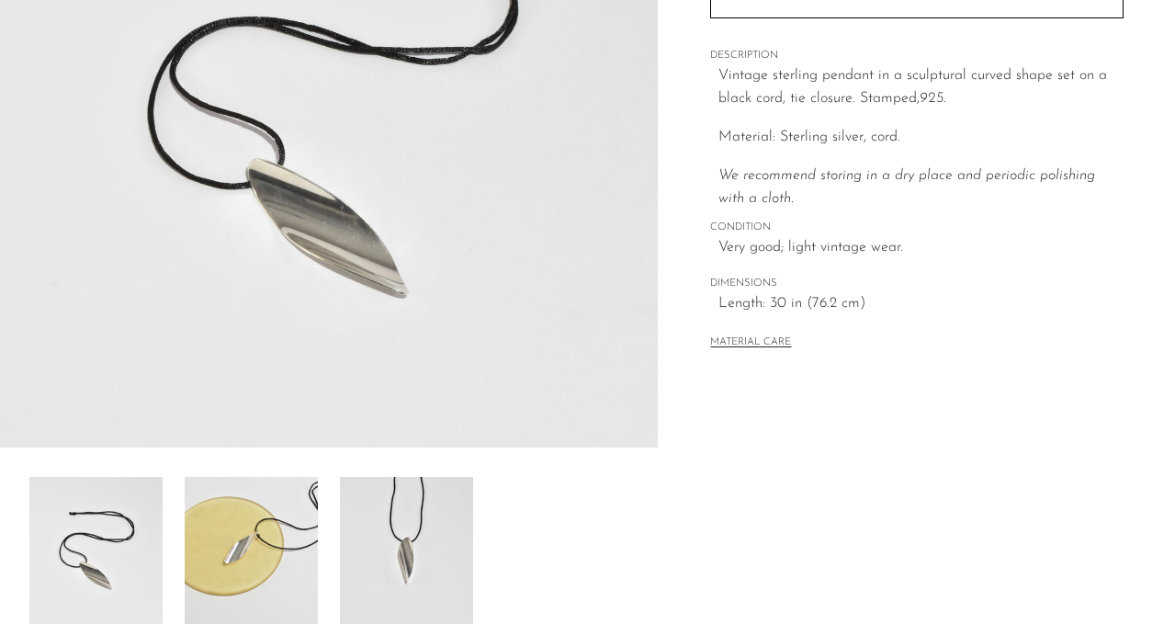
scroll to position [325, 0]
click at [271, 534] on img at bounding box center [251, 551] width 133 height 147
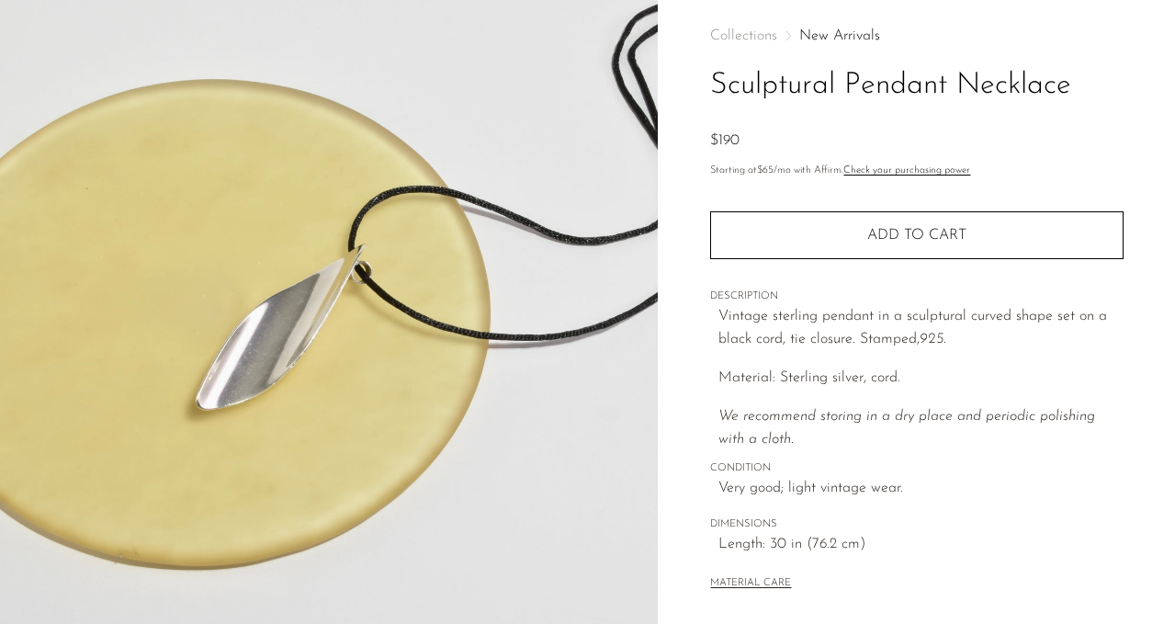
scroll to position [0, 0]
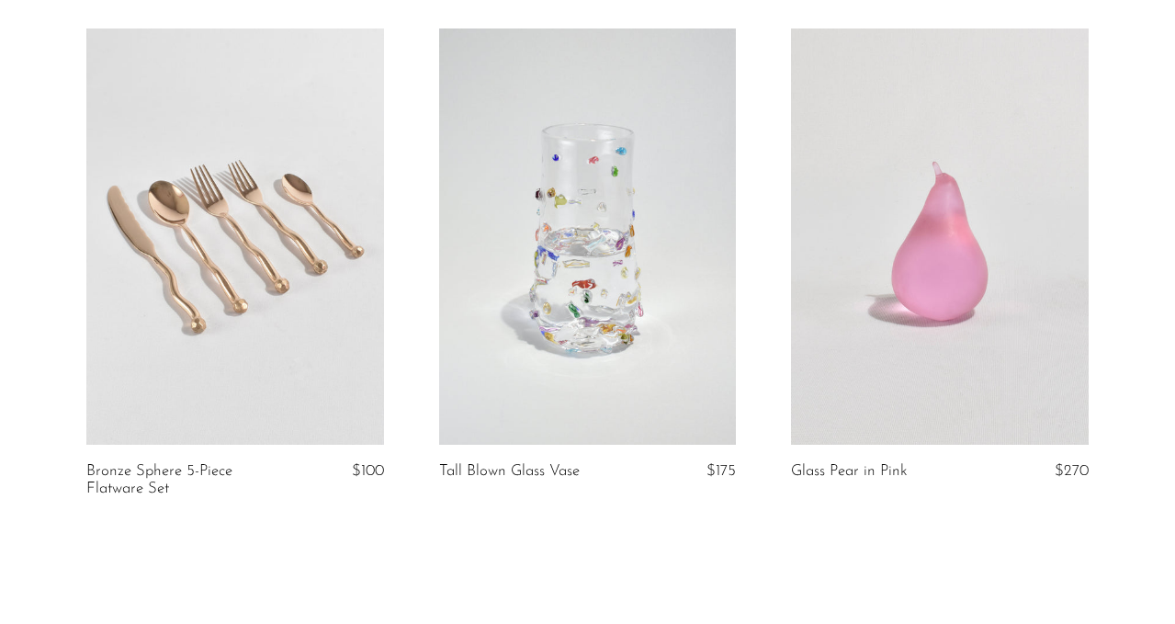
scroll to position [6026, 0]
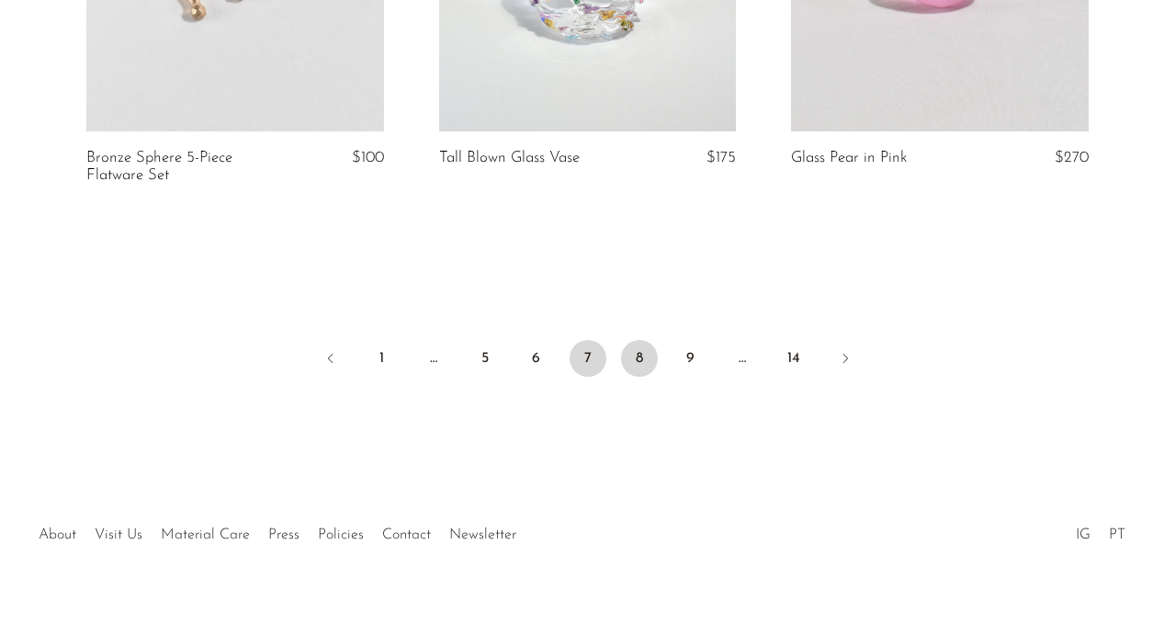
click at [645, 340] on link "8" at bounding box center [639, 358] width 37 height 37
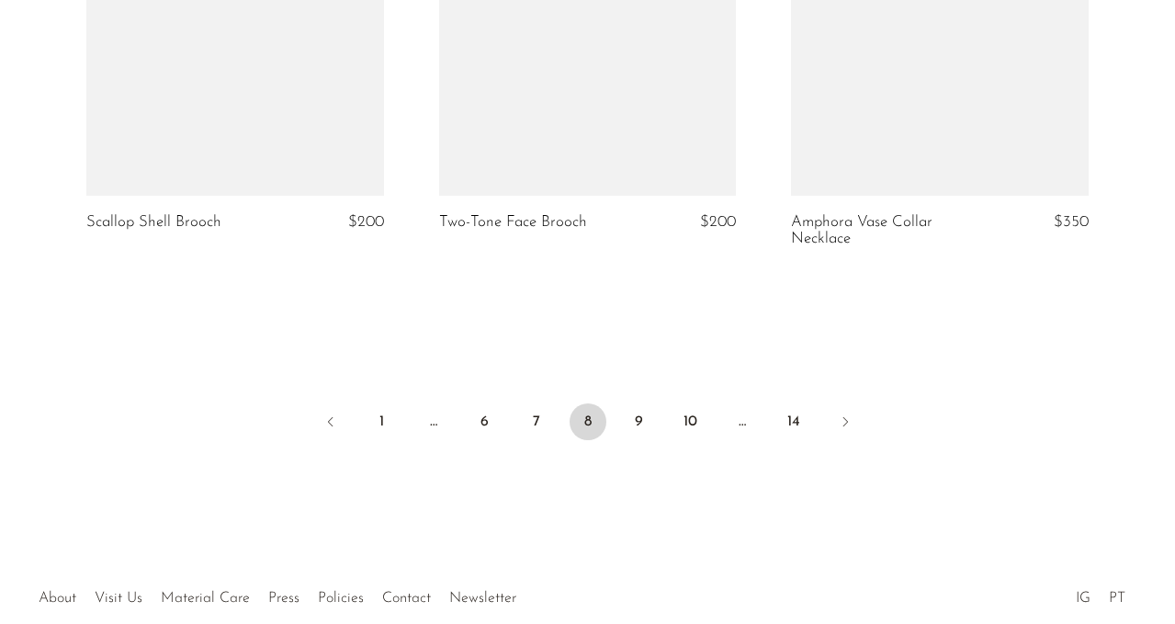
scroll to position [6010, 0]
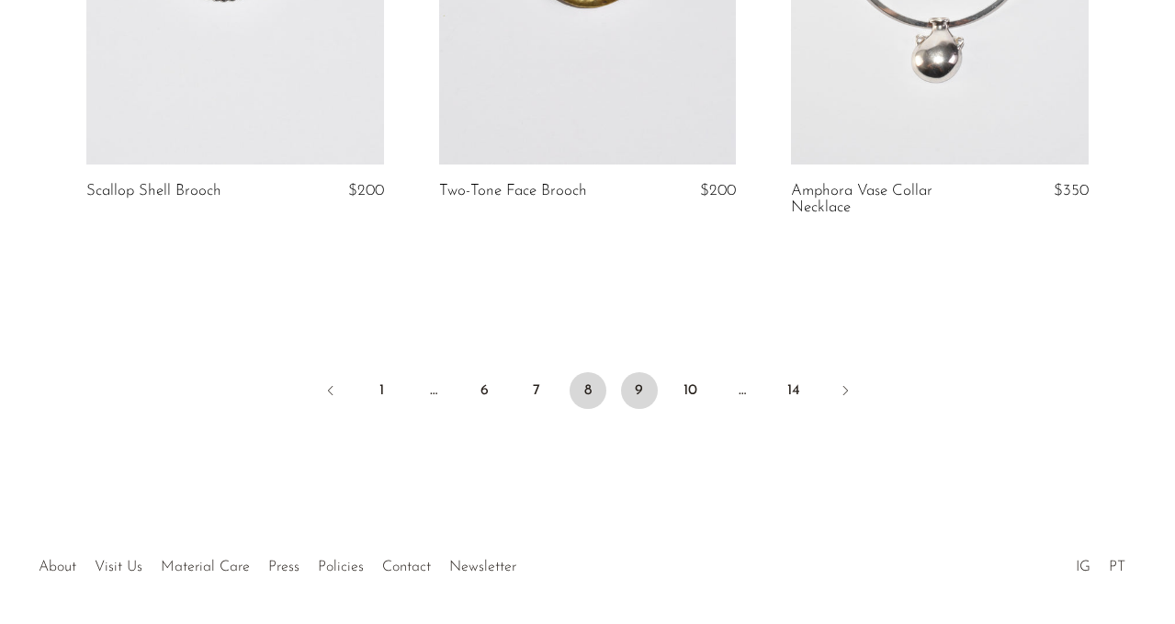
click at [629, 384] on link "9" at bounding box center [639, 390] width 37 height 37
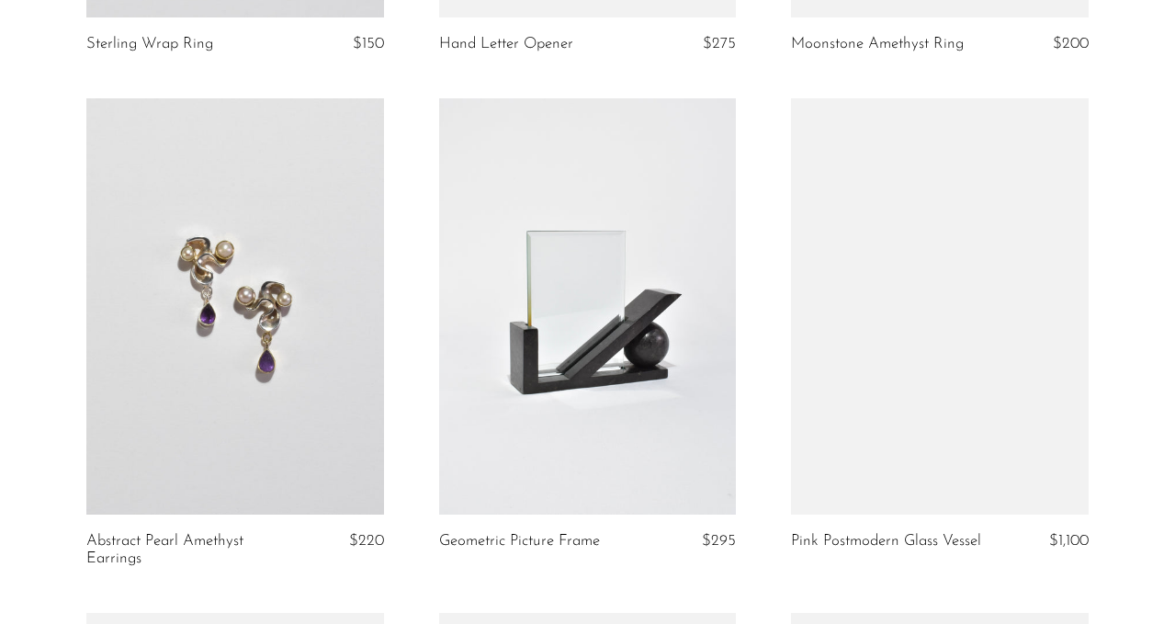
scroll to position [4457, 0]
